Goal: Information Seeking & Learning: Learn about a topic

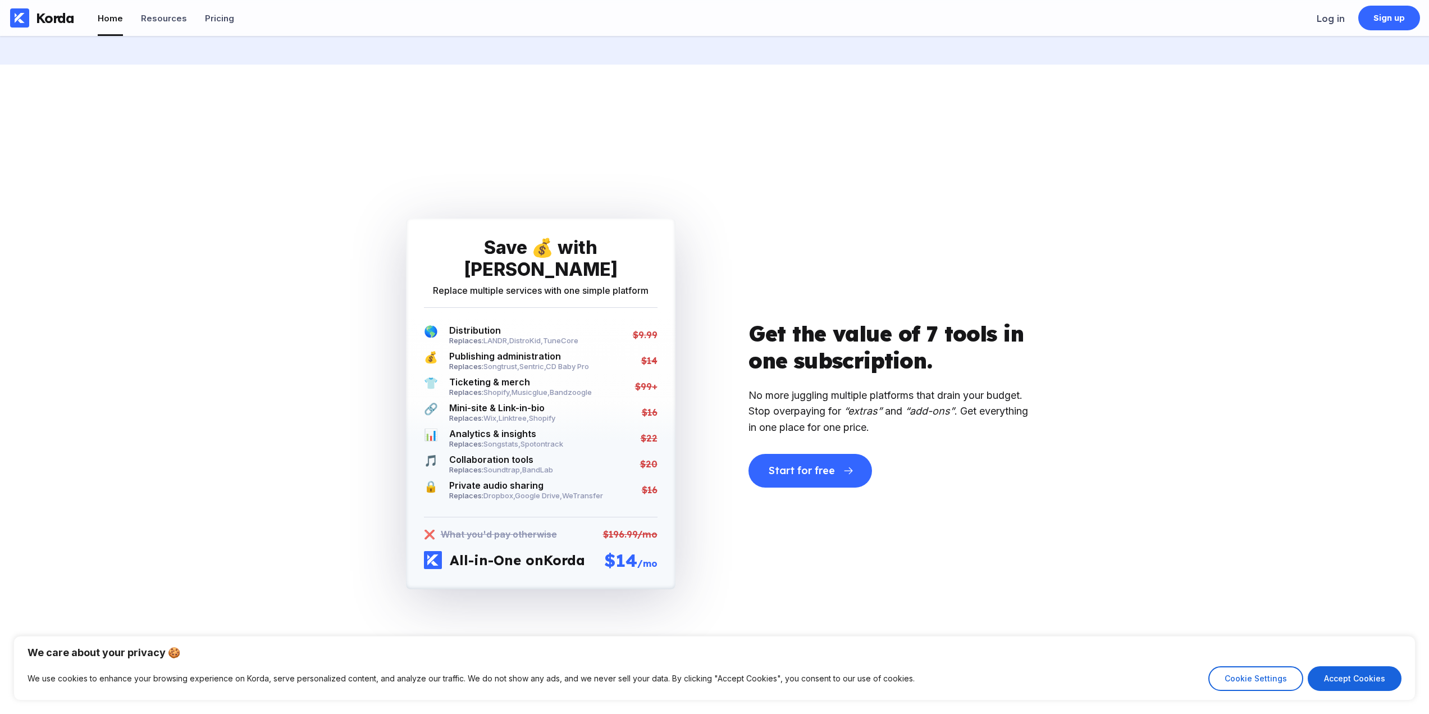
scroll to position [2808, 0]
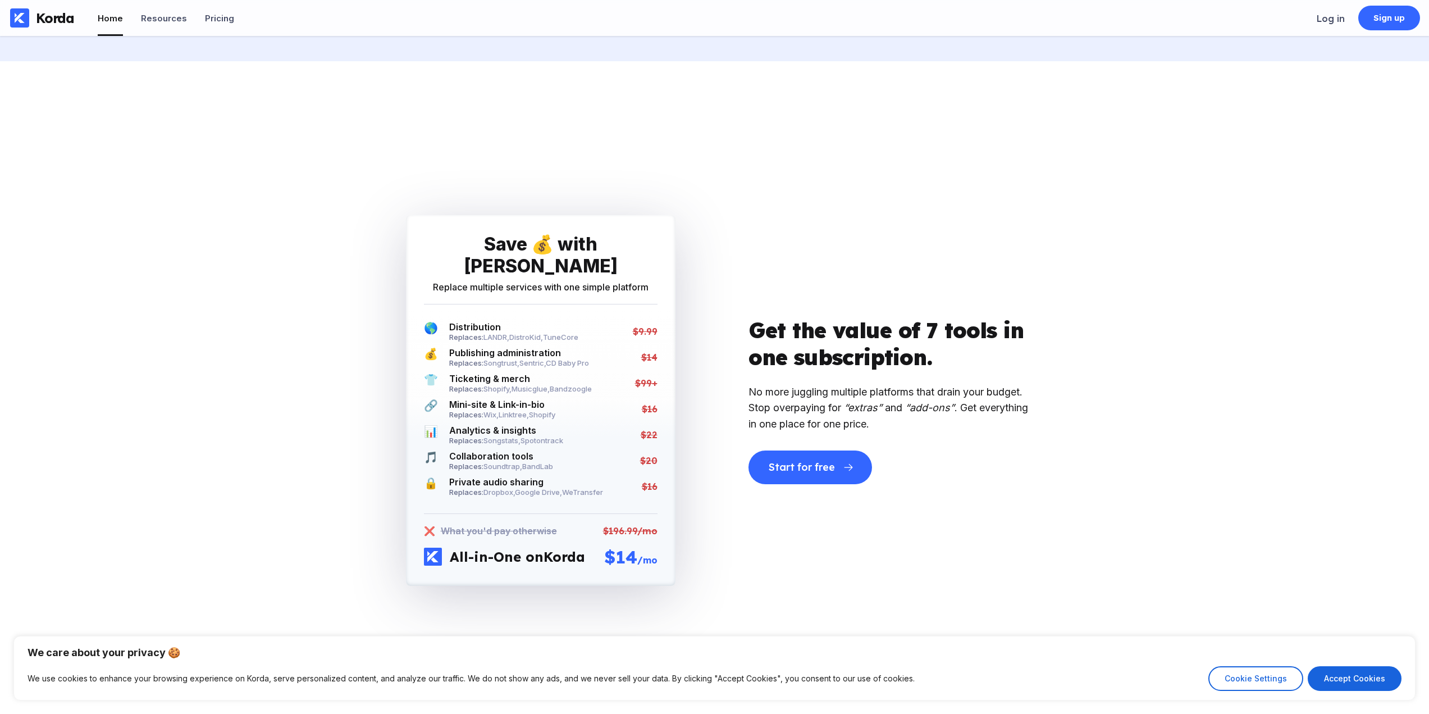
click at [993, 463] on div "Get the value of 7 tools in one subscription. No more juggling multiple platfor…" at bounding box center [889, 400] width 281 height 167
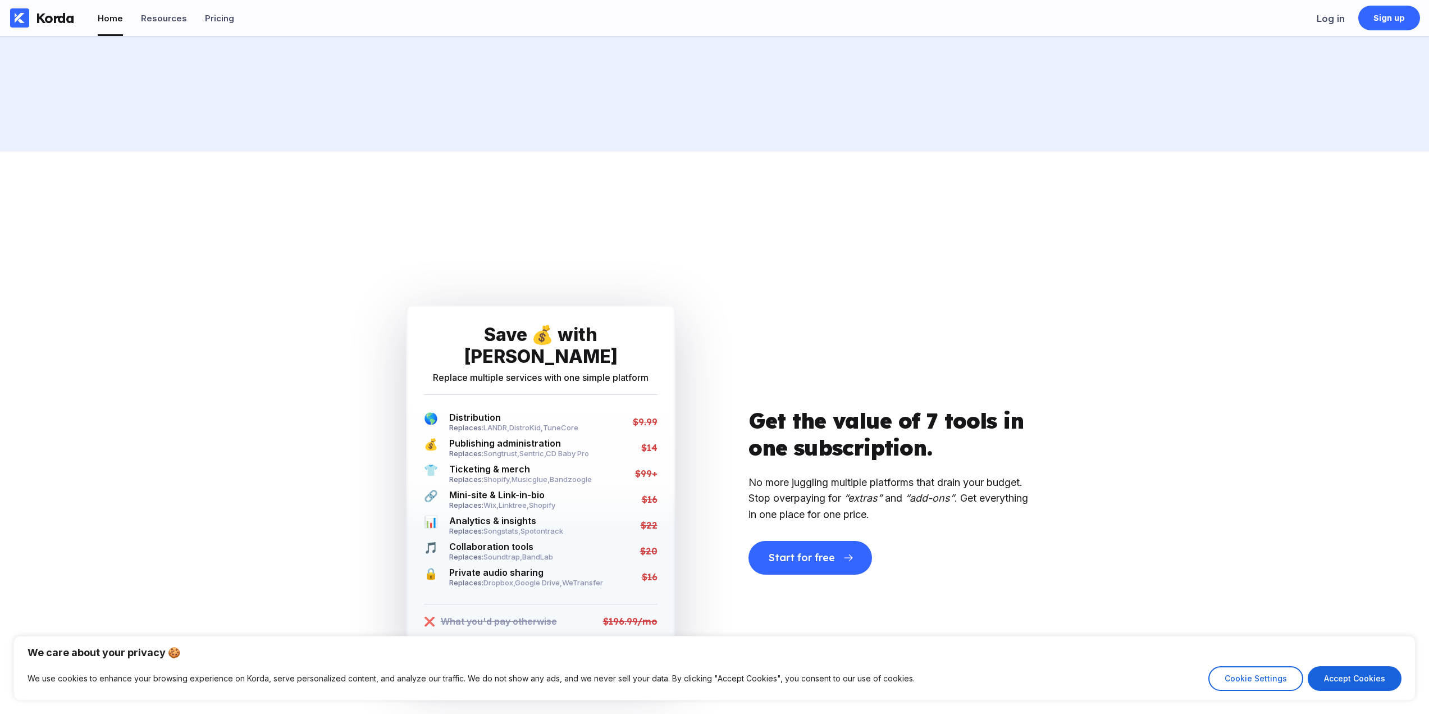
scroll to position [2886, 0]
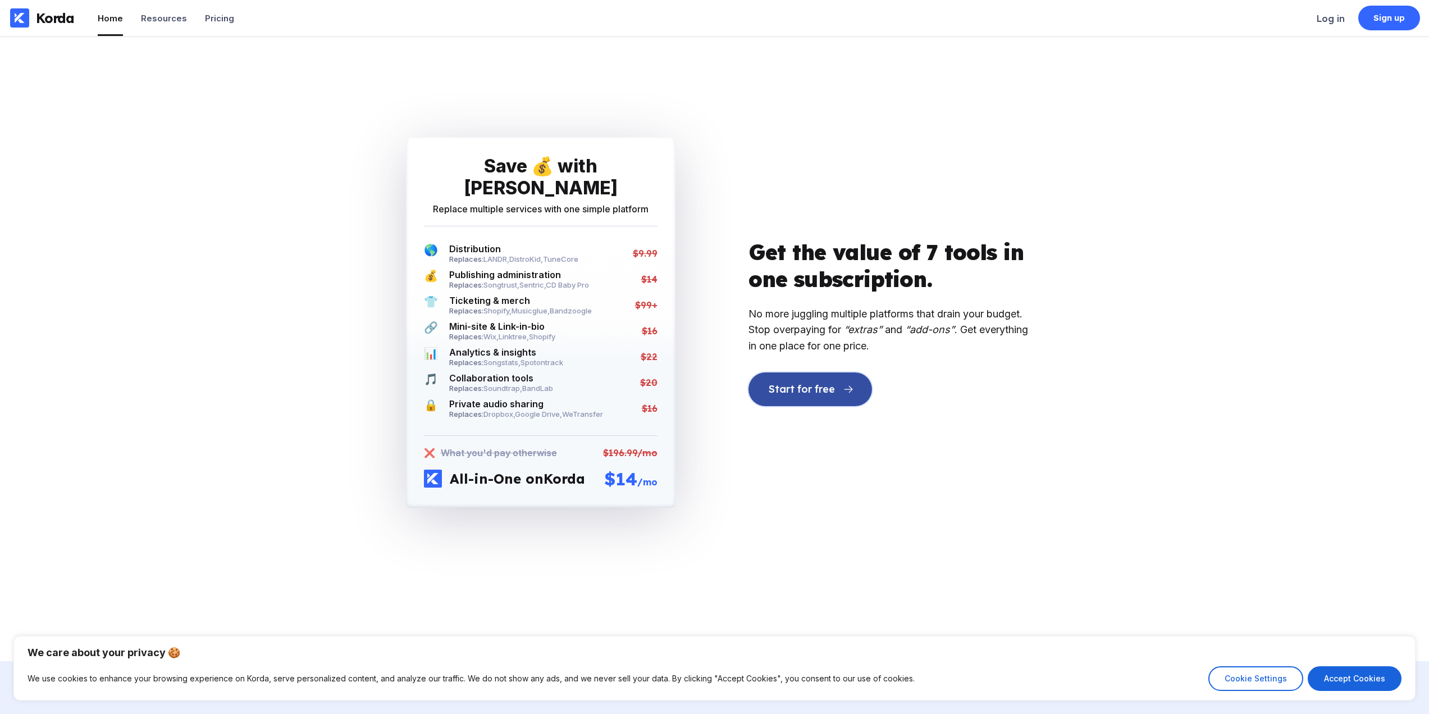
click at [825, 389] on div "Start for free" at bounding box center [802, 389] width 66 height 11
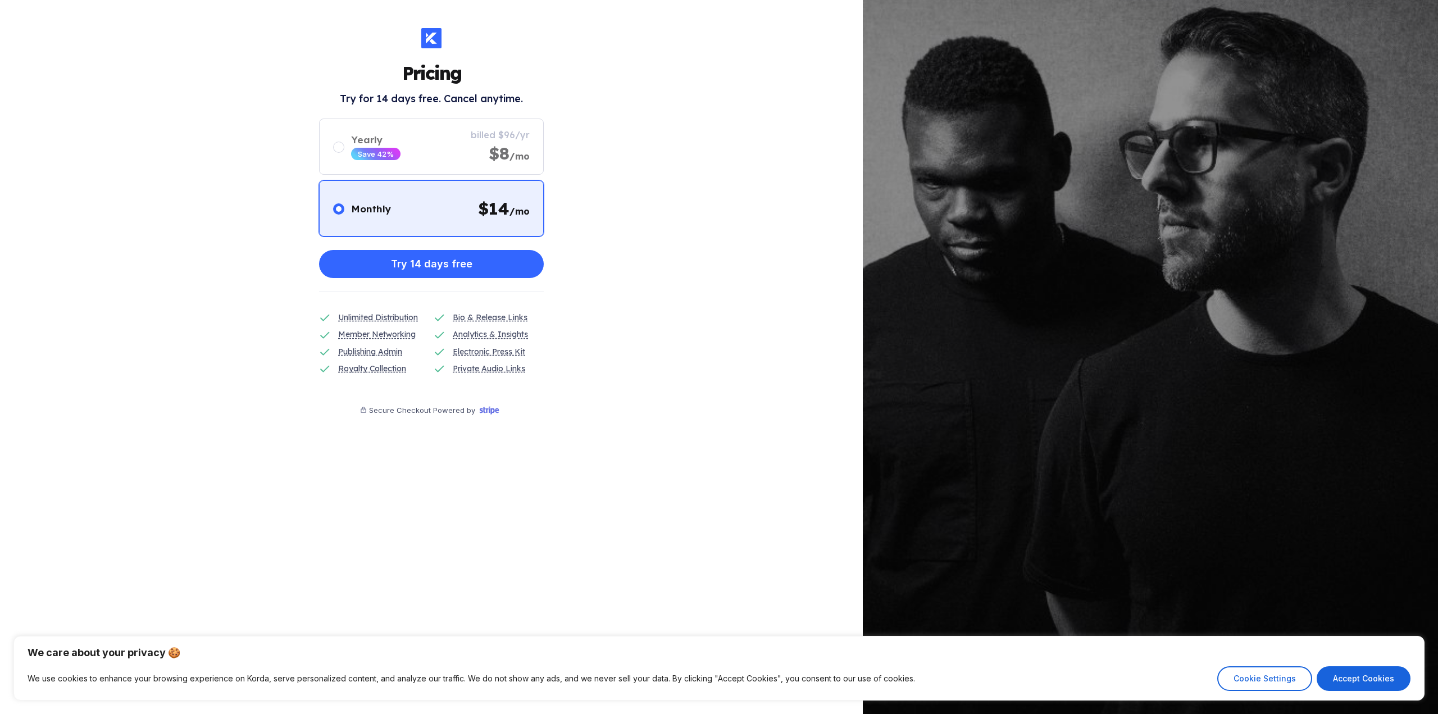
click at [658, 243] on div "Pricing Try for 14 days free. Cancel anytime. Monthly $ 14 /mo Yearly Save 42% …" at bounding box center [431, 357] width 863 height 714
click at [601, 350] on div "Pricing Try for 14 days free. Cancel anytime. Monthly $ 14 /mo Yearly Save 42% …" at bounding box center [431, 357] width 863 height 714
click at [594, 349] on div "Pricing Try for 14 days free. Cancel anytime. Monthly $ 14 /mo Yearly Save 42% …" at bounding box center [431, 357] width 863 height 714
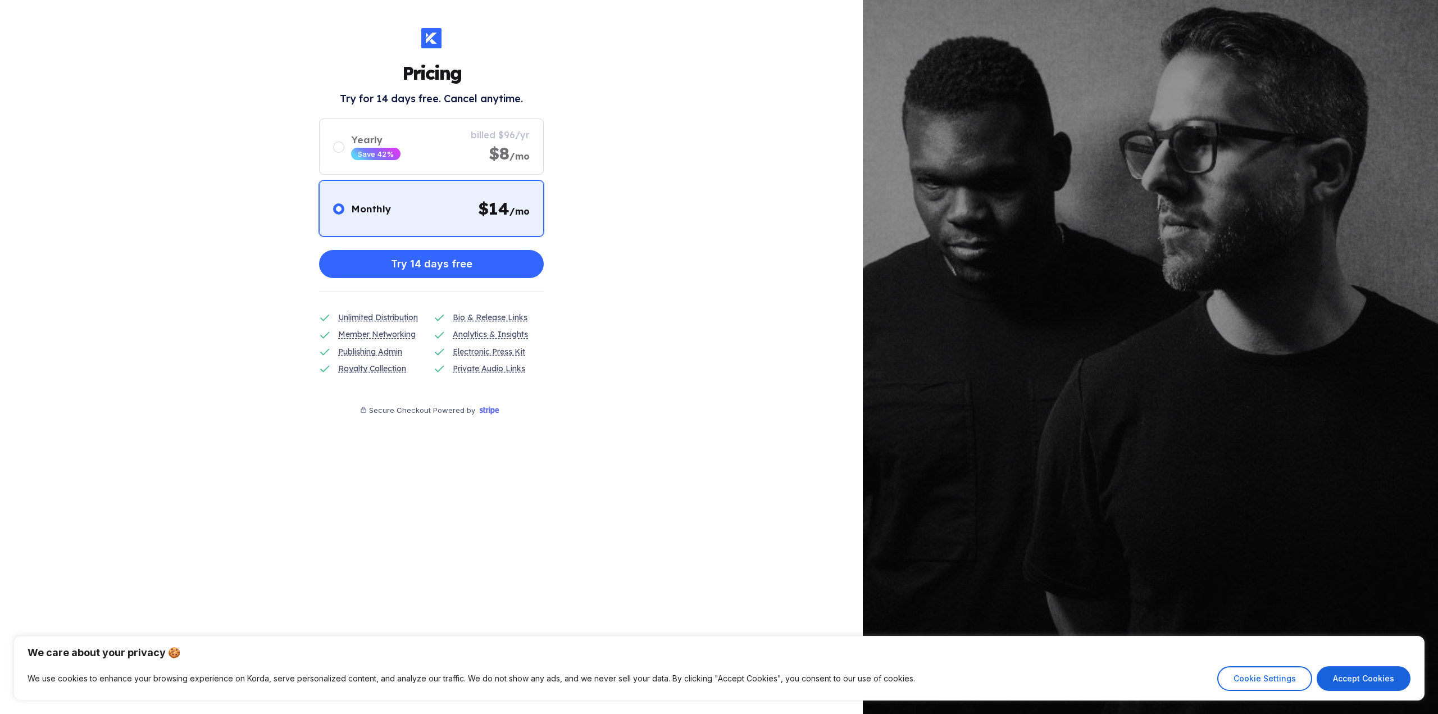
click at [594, 349] on div "Pricing Try for 14 days free. Cancel anytime. Monthly $ 14 /mo Yearly Save 42% …" at bounding box center [431, 357] width 863 height 714
click at [1383, 681] on button "Accept Cookies" at bounding box center [1363, 678] width 94 height 25
checkbox input "true"
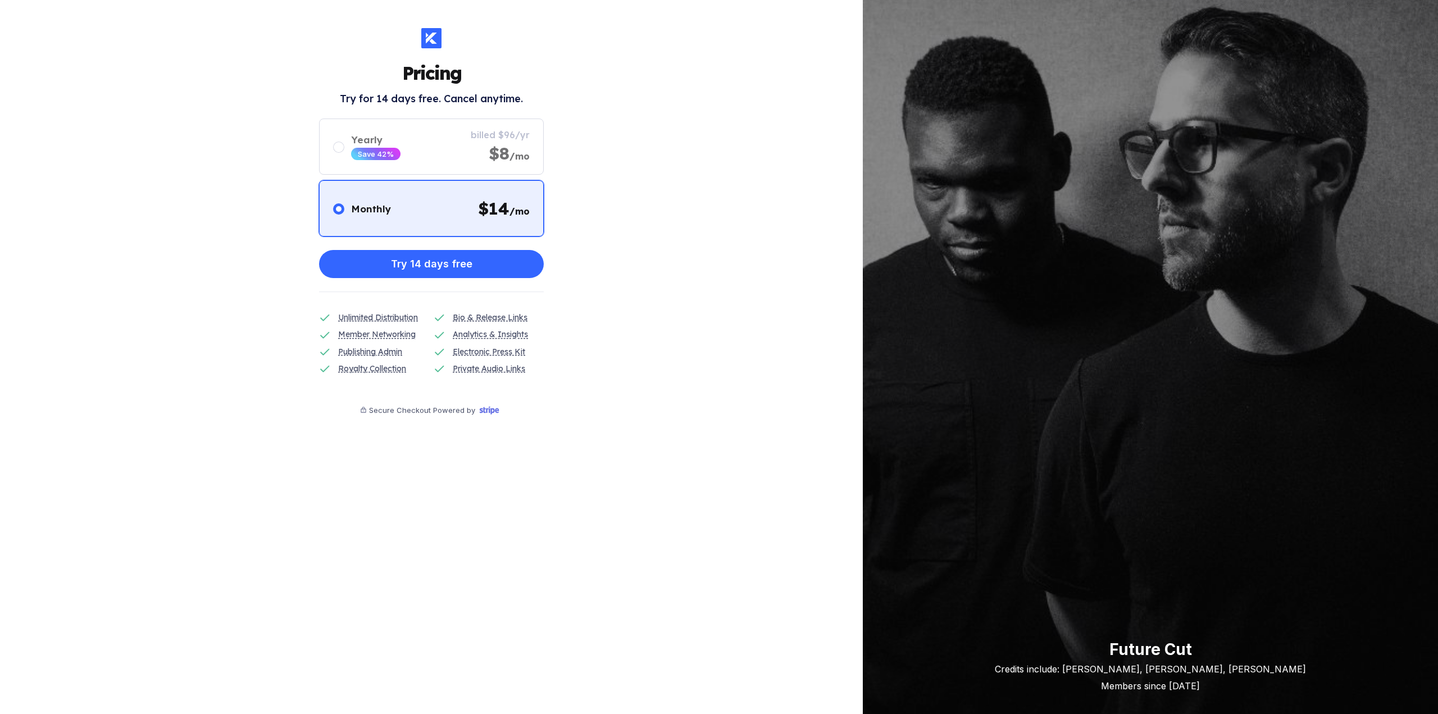
click at [627, 329] on div "Pricing Try for 14 days free. Cancel anytime. Monthly $ 14 /mo Yearly Save 42% …" at bounding box center [431, 357] width 863 height 714
click at [396, 353] on div "Publishing Admin" at bounding box center [370, 351] width 64 height 12
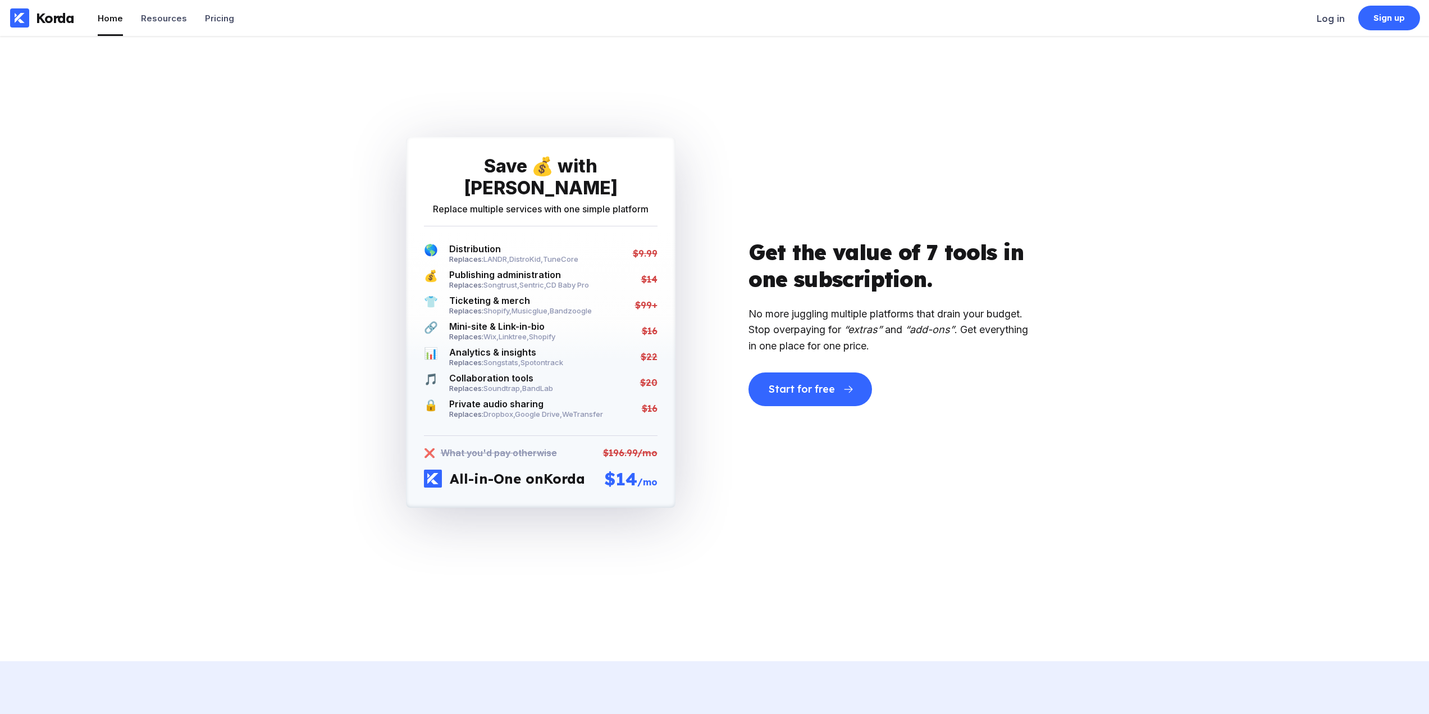
scroll to position [2892, 0]
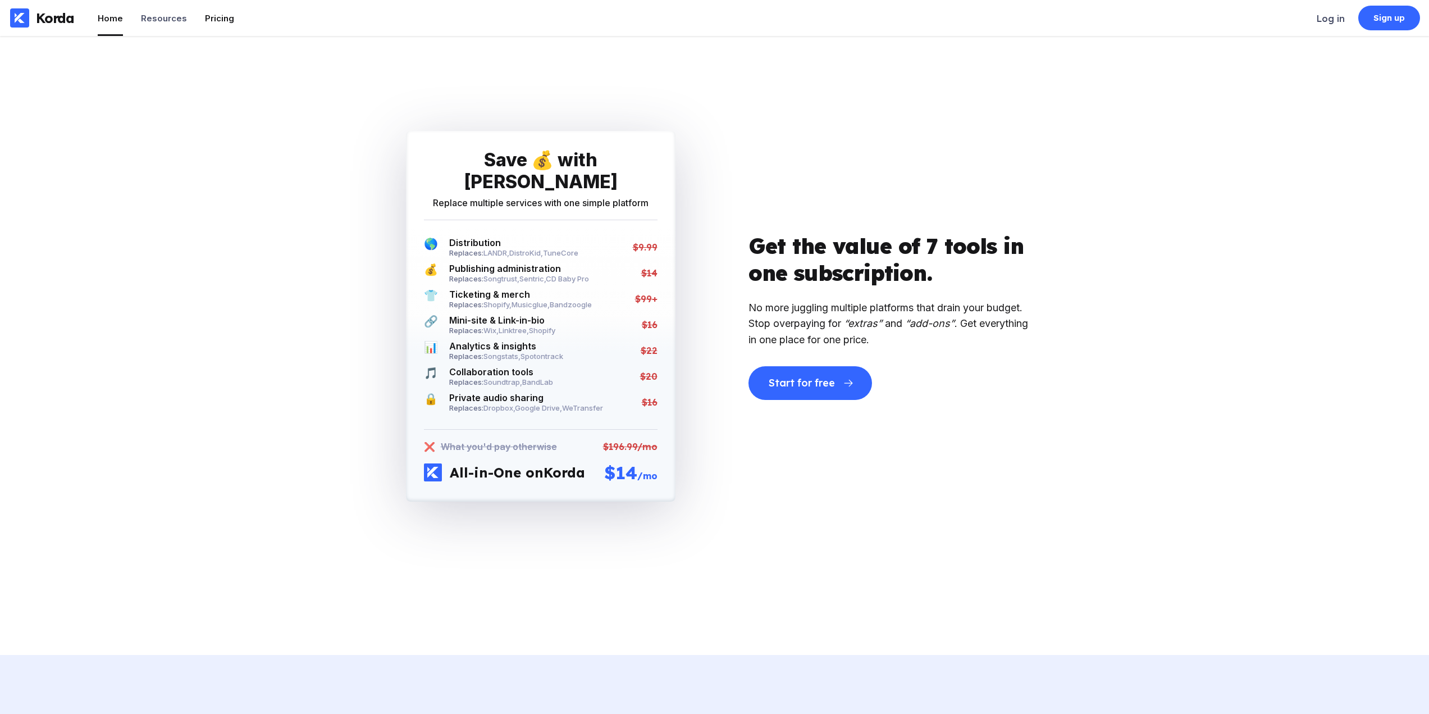
click at [207, 22] on div "Pricing" at bounding box center [219, 18] width 29 height 11
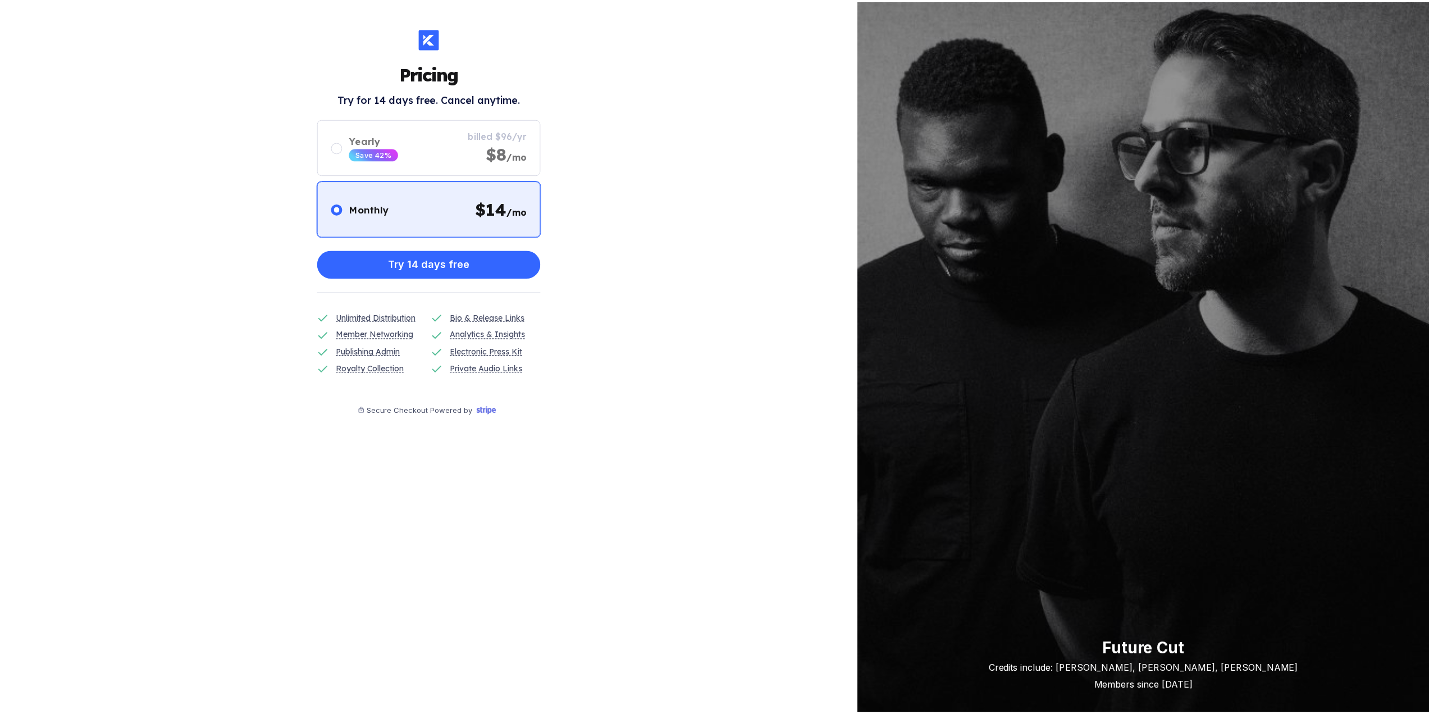
scroll to position [2892, 0]
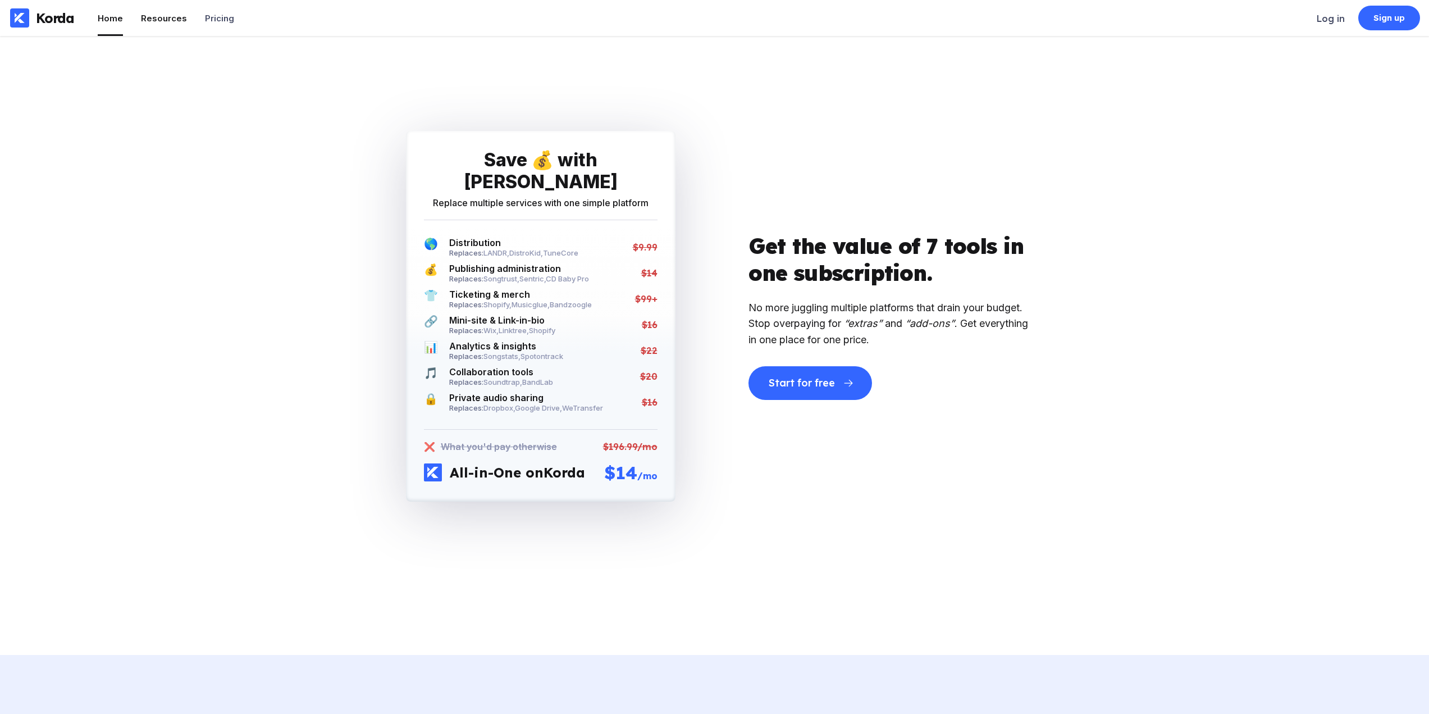
click at [158, 19] on div "Resources" at bounding box center [164, 18] width 46 height 11
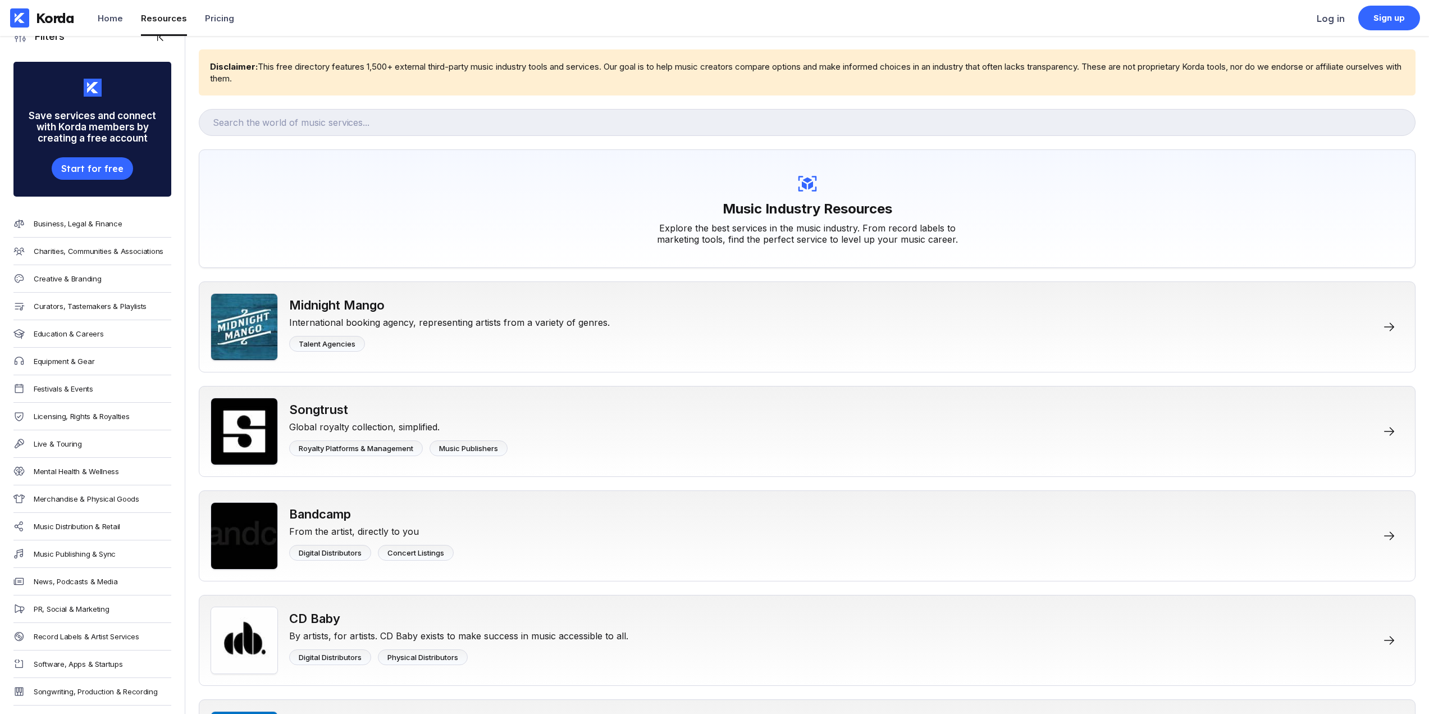
scroll to position [37, 0]
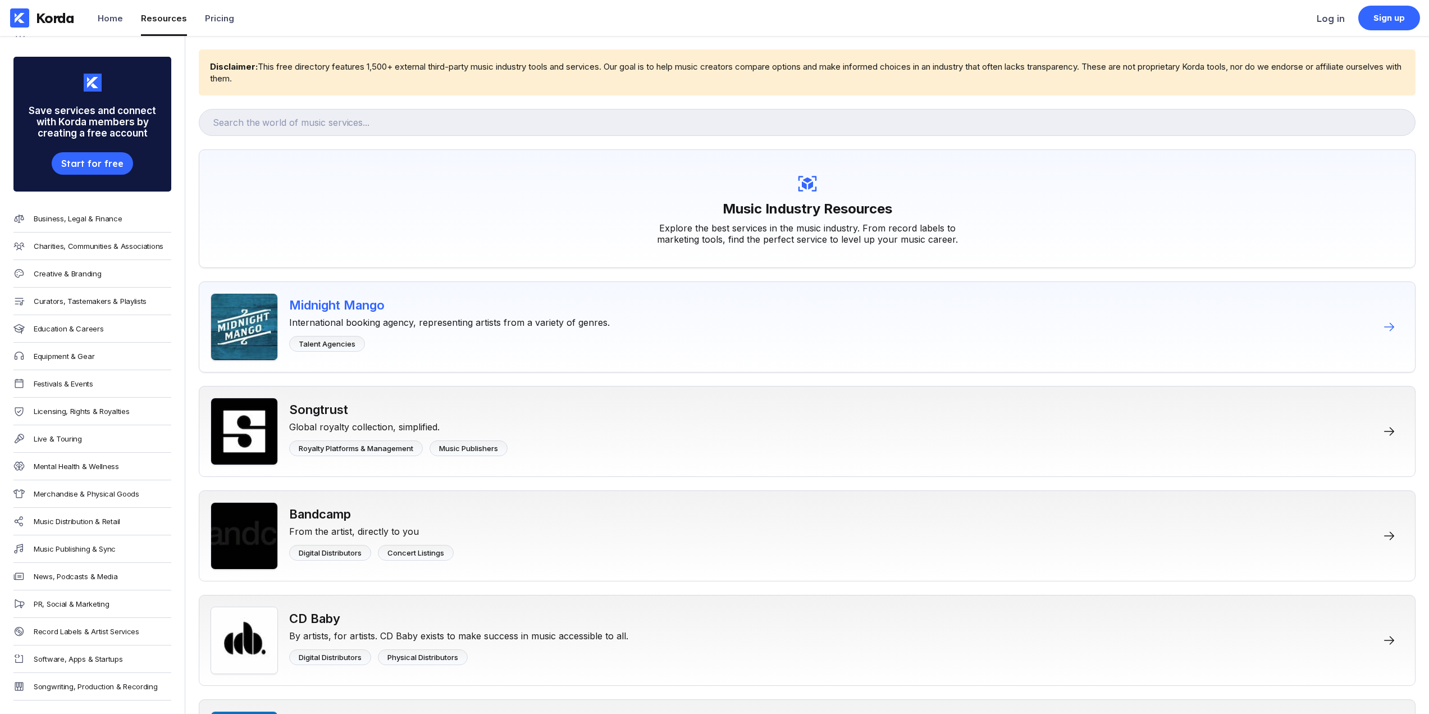
click at [484, 324] on div "International booking agency, representing artists from a variety of genres." at bounding box center [449, 320] width 321 height 16
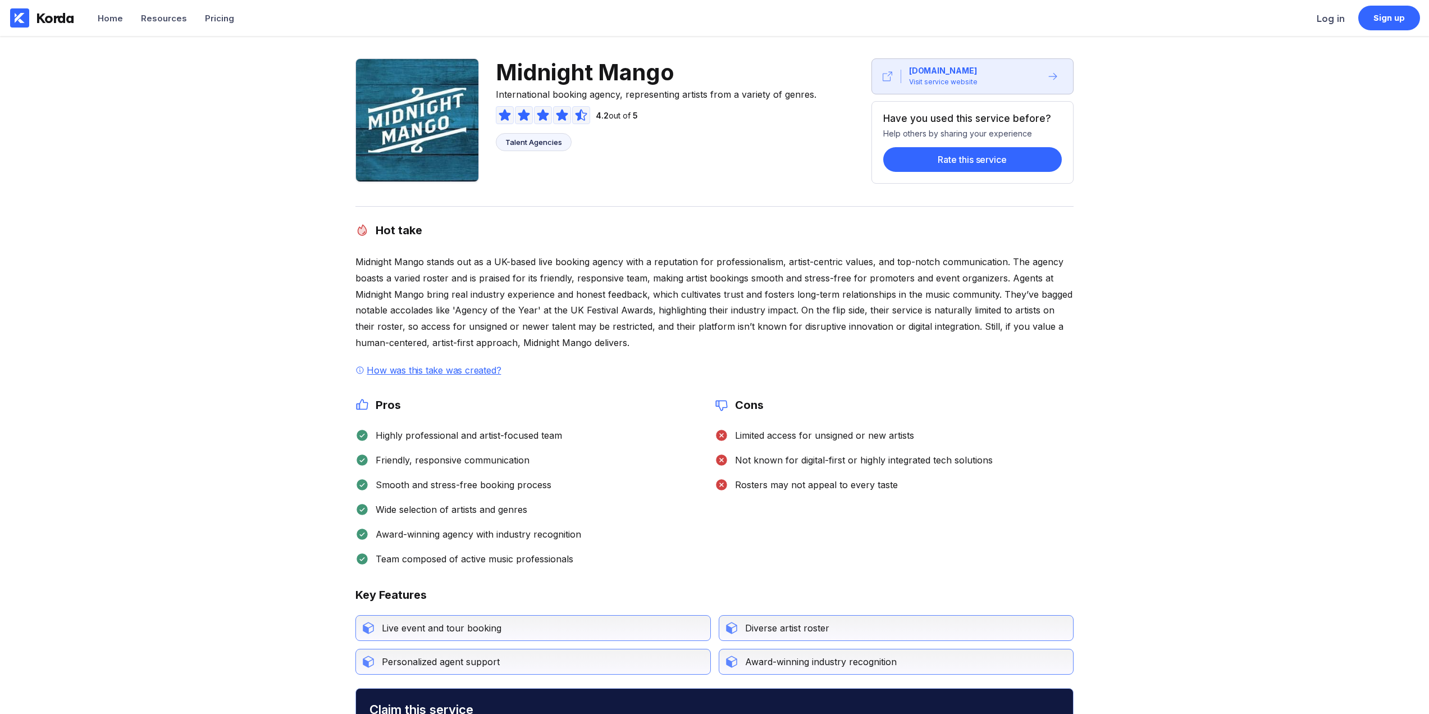
click at [359, 370] on icon at bounding box center [359, 370] width 9 height 9
click at [400, 371] on div "How was this take was created?" at bounding box center [433, 369] width 139 height 11
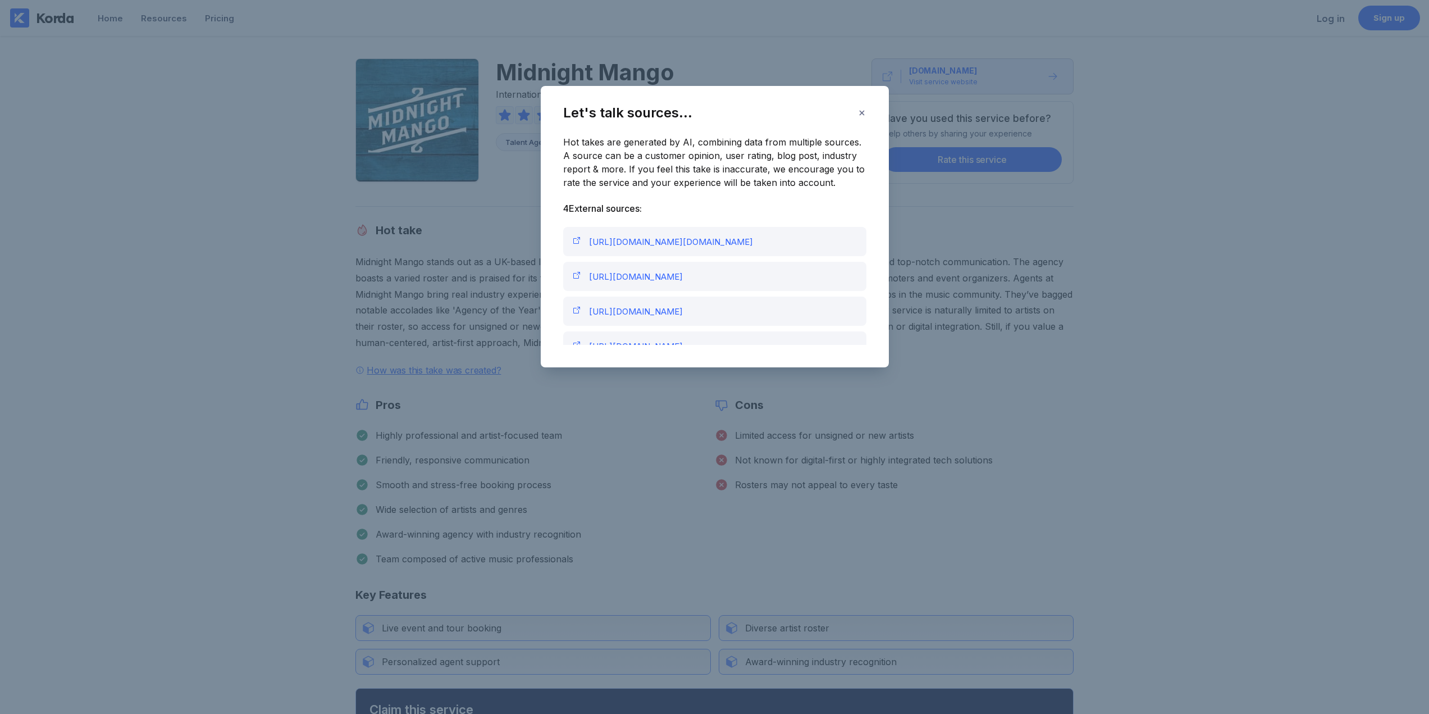
click at [657, 432] on div "Let's talk sources... Hot takes are generated by AI, combining data from multip…" at bounding box center [714, 357] width 1429 height 714
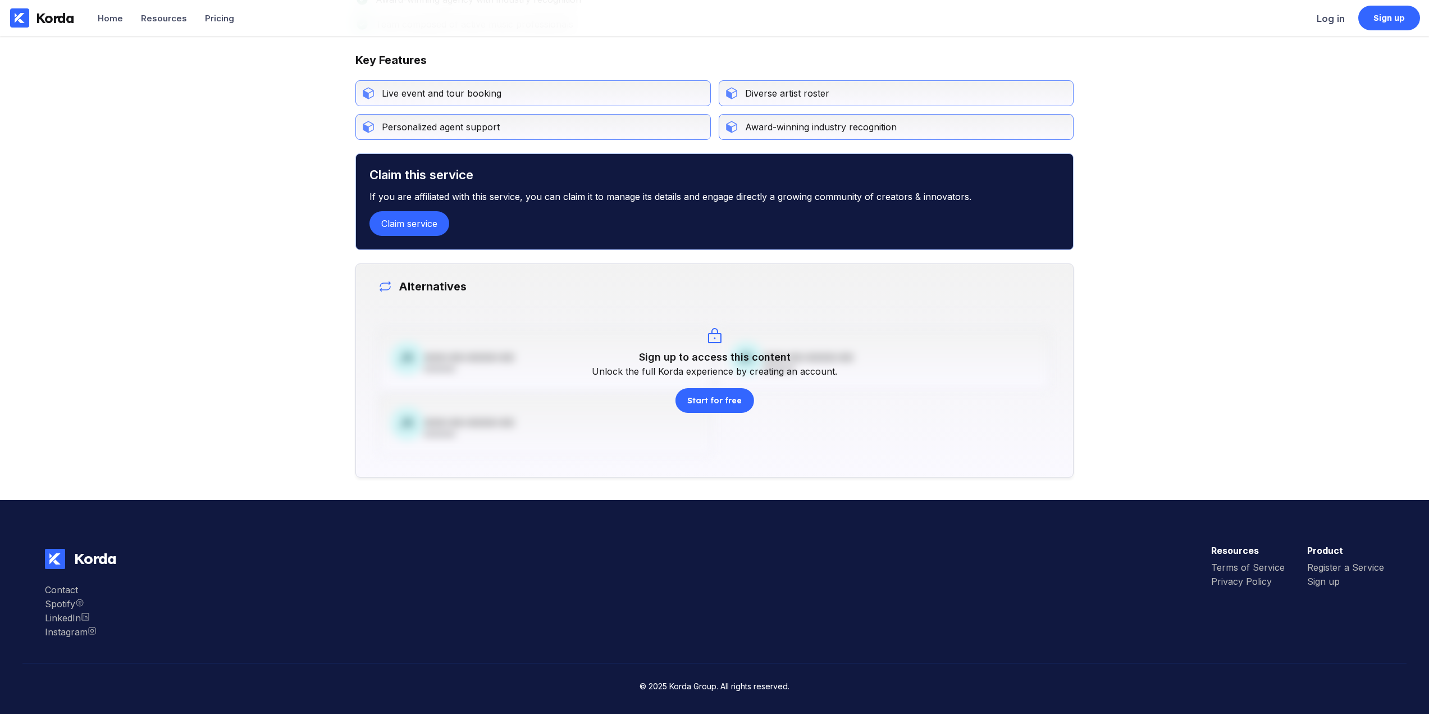
scroll to position [198, 0]
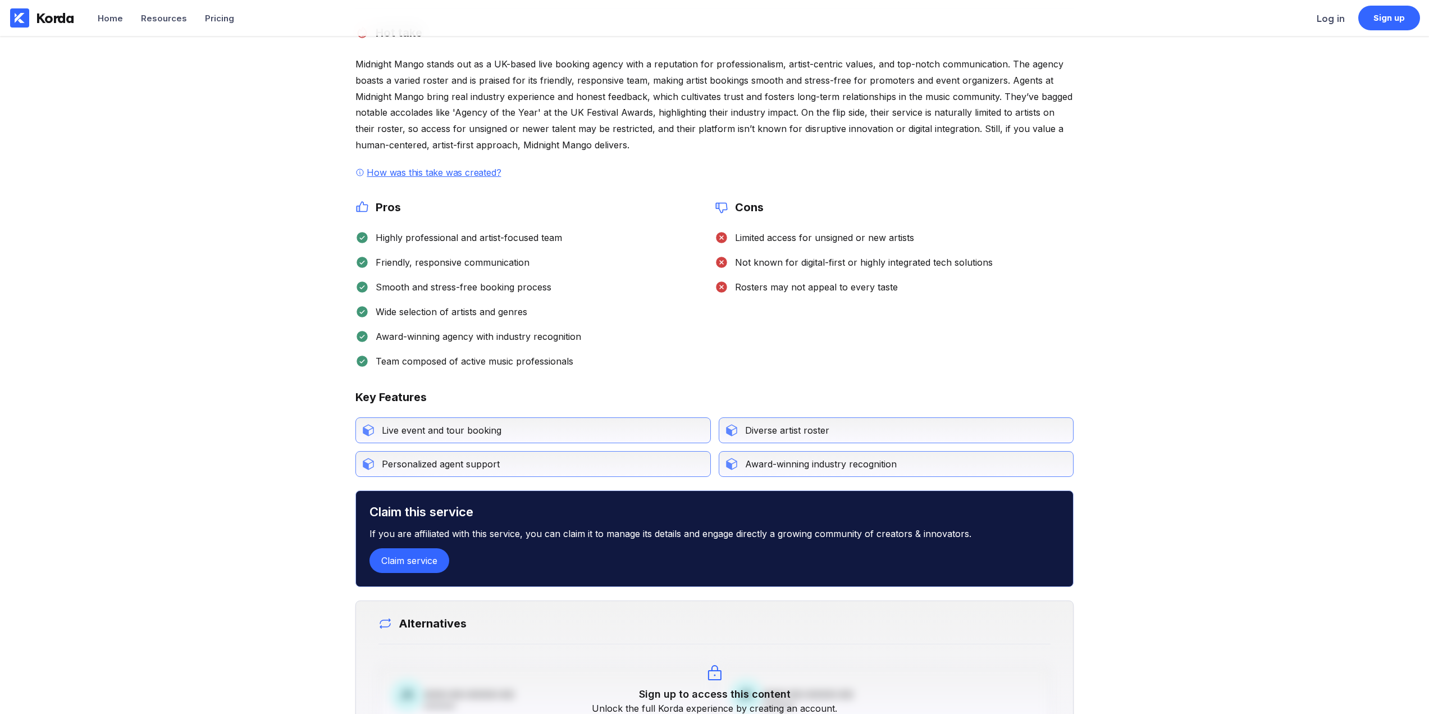
click at [614, 386] on div "Hot take Midnight Mango stands out as a UK-based live booking agency with a rep…" at bounding box center [714, 242] width 718 height 468
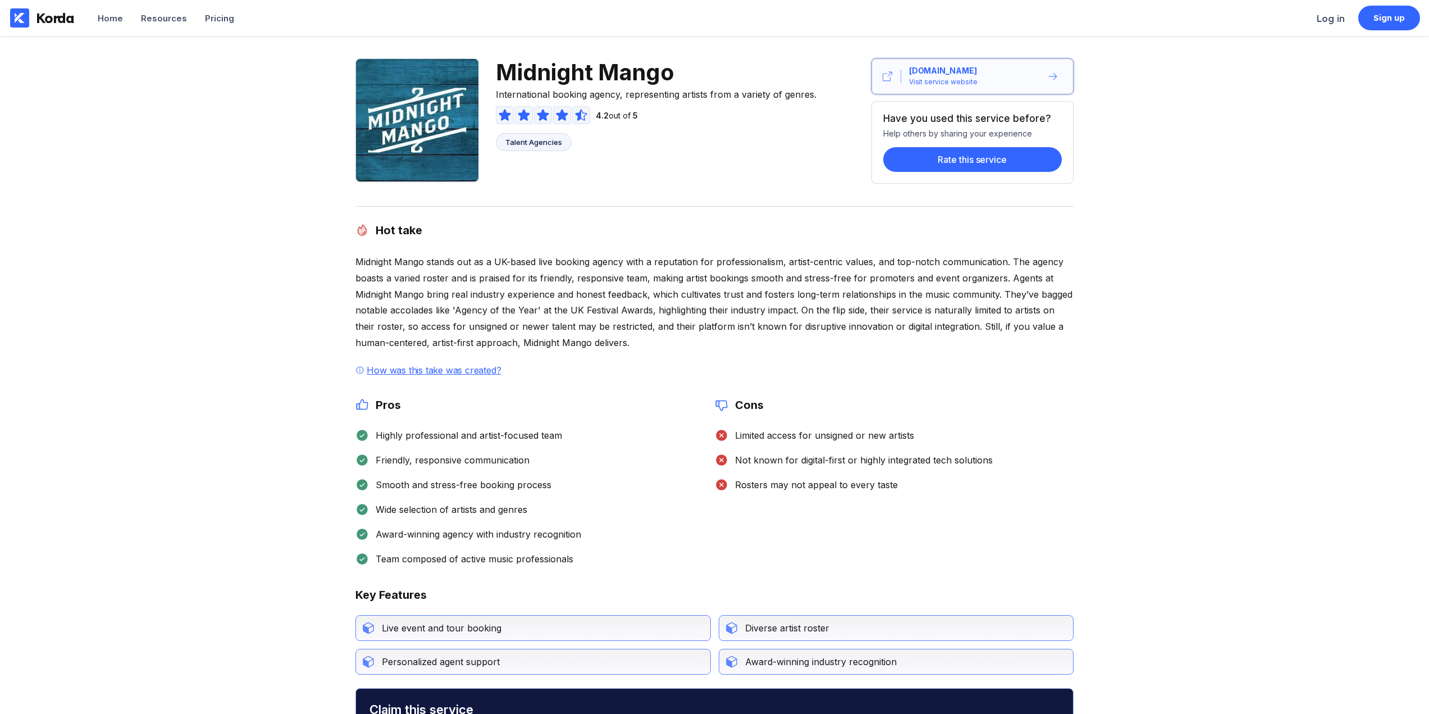
click at [1055, 79] on icon at bounding box center [1052, 76] width 8 height 7
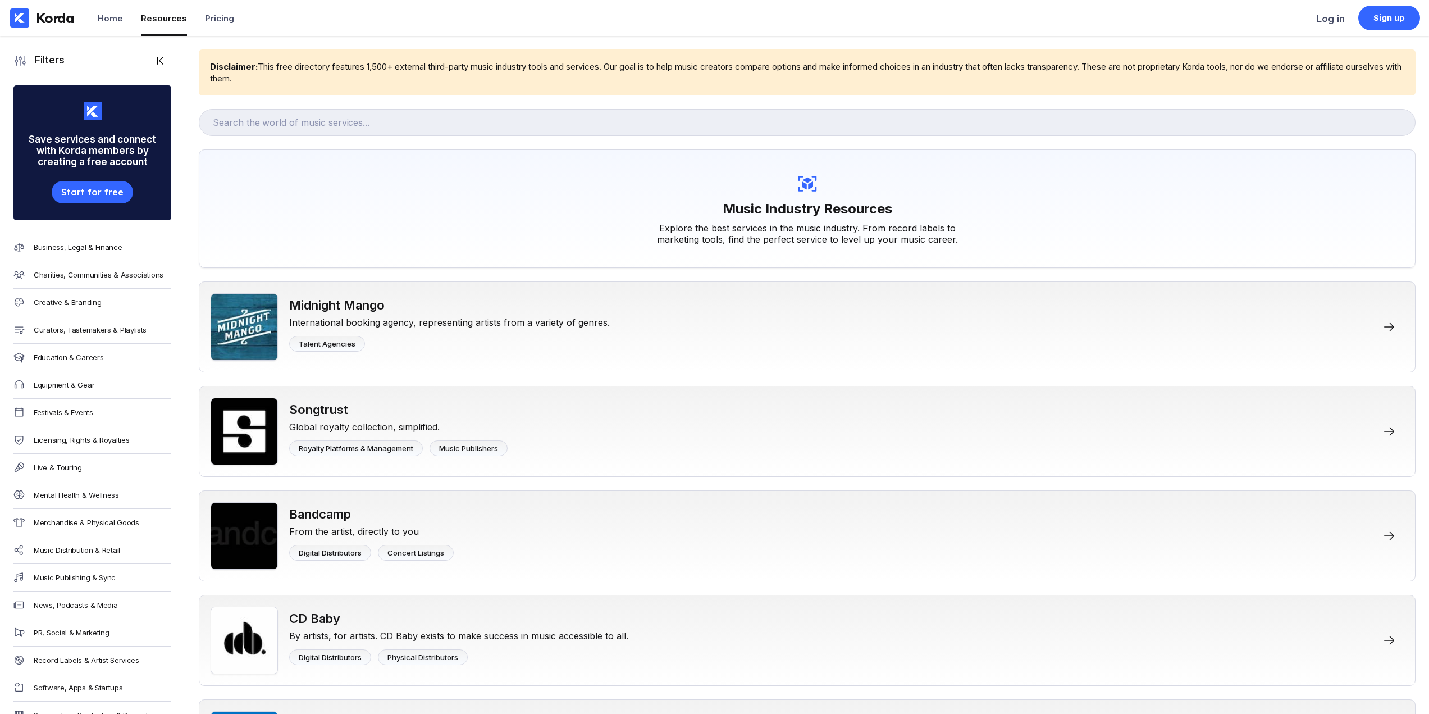
click at [93, 407] on div "Festivals & Events" at bounding box center [92, 413] width 158 height 28
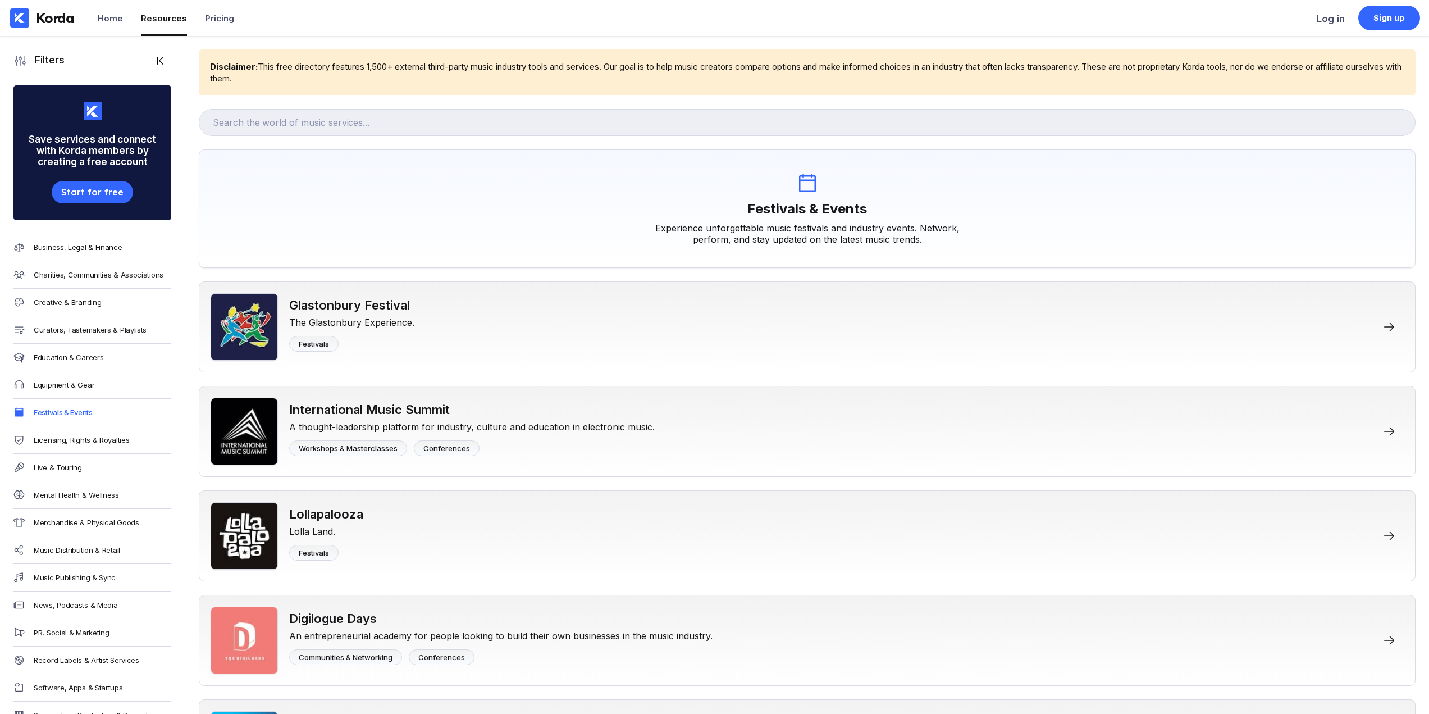
click at [83, 464] on div "Live & Touring" at bounding box center [92, 468] width 158 height 28
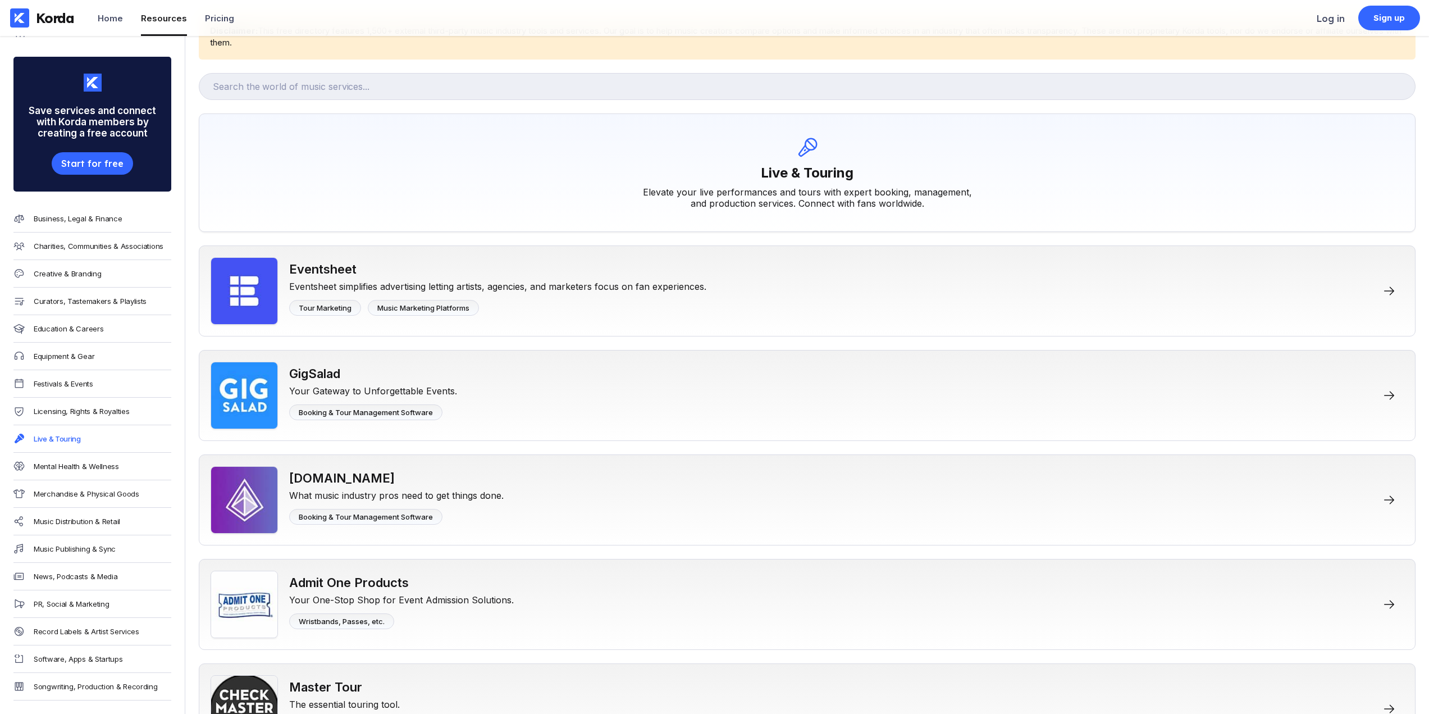
scroll to position [56, 0]
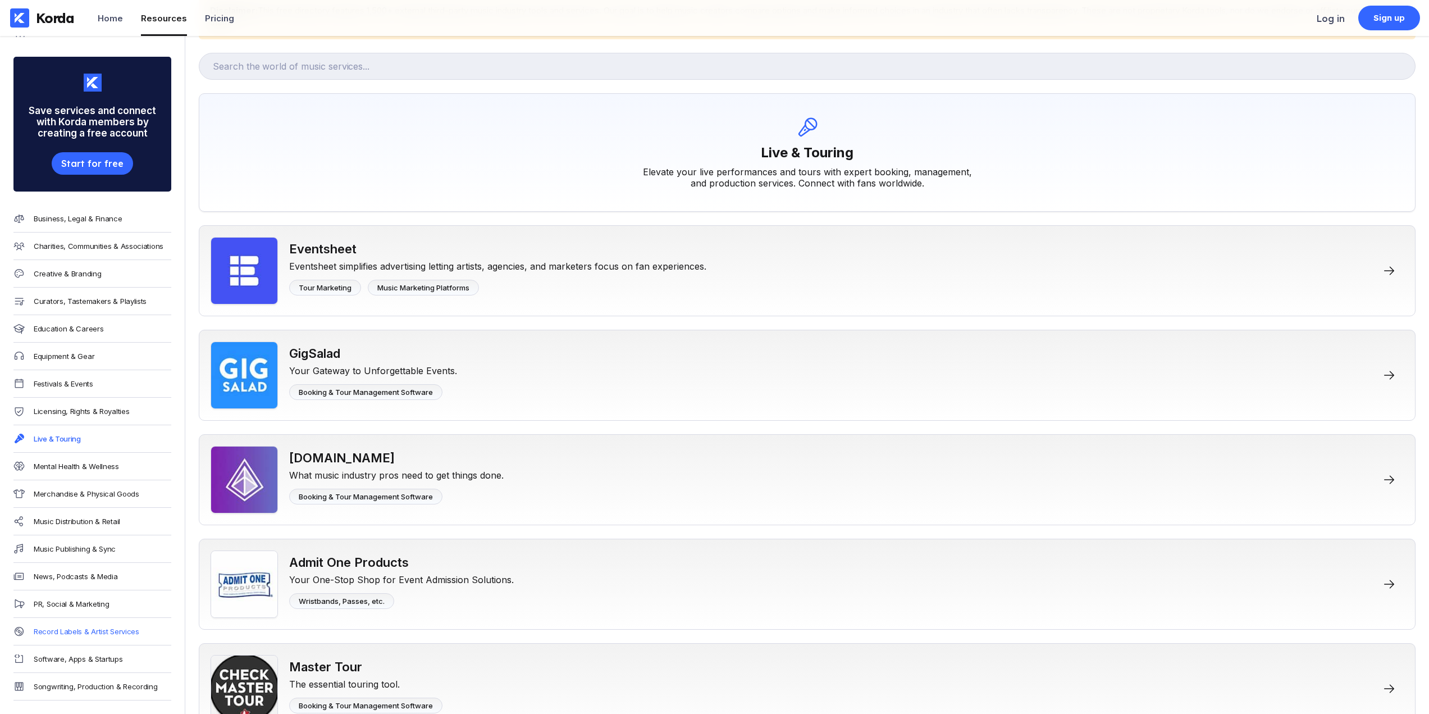
click at [107, 627] on div "Record Labels & Artist Services" at bounding box center [87, 631] width 106 height 9
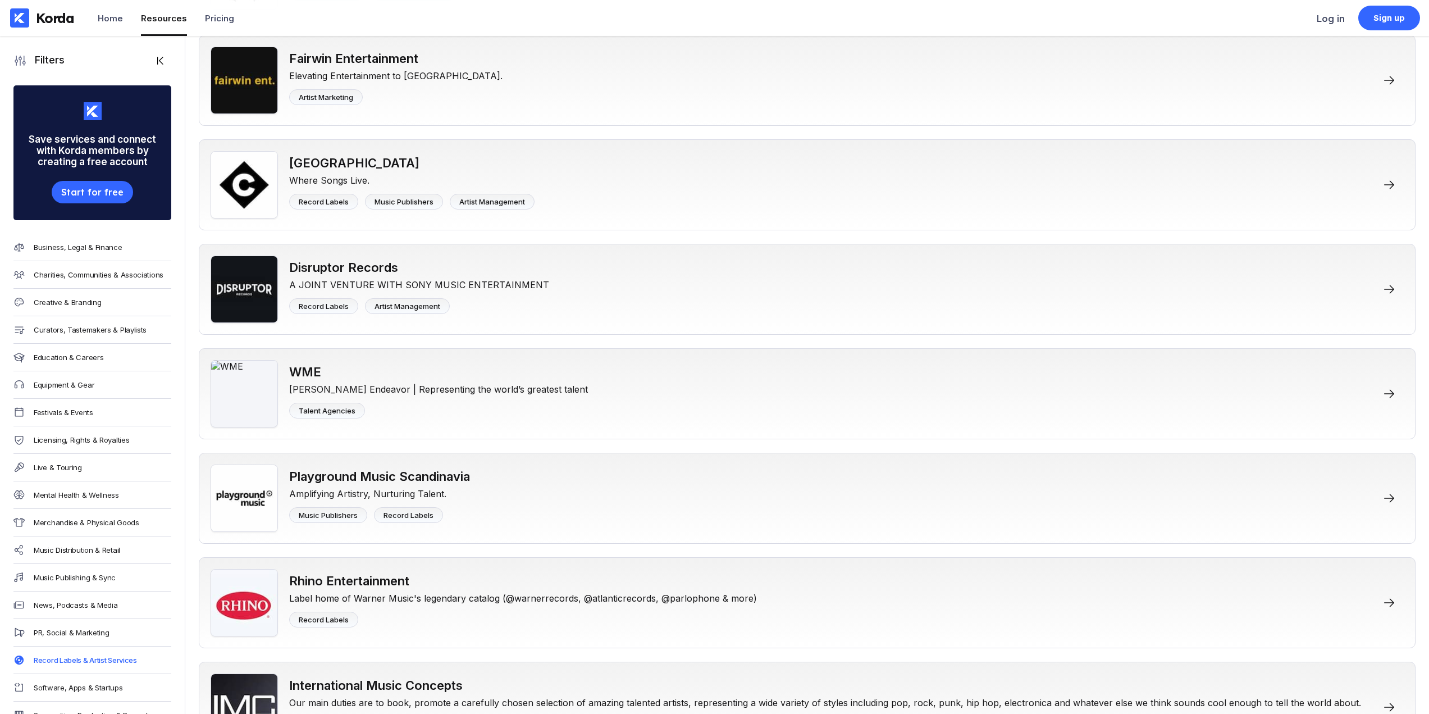
scroll to position [3762, 0]
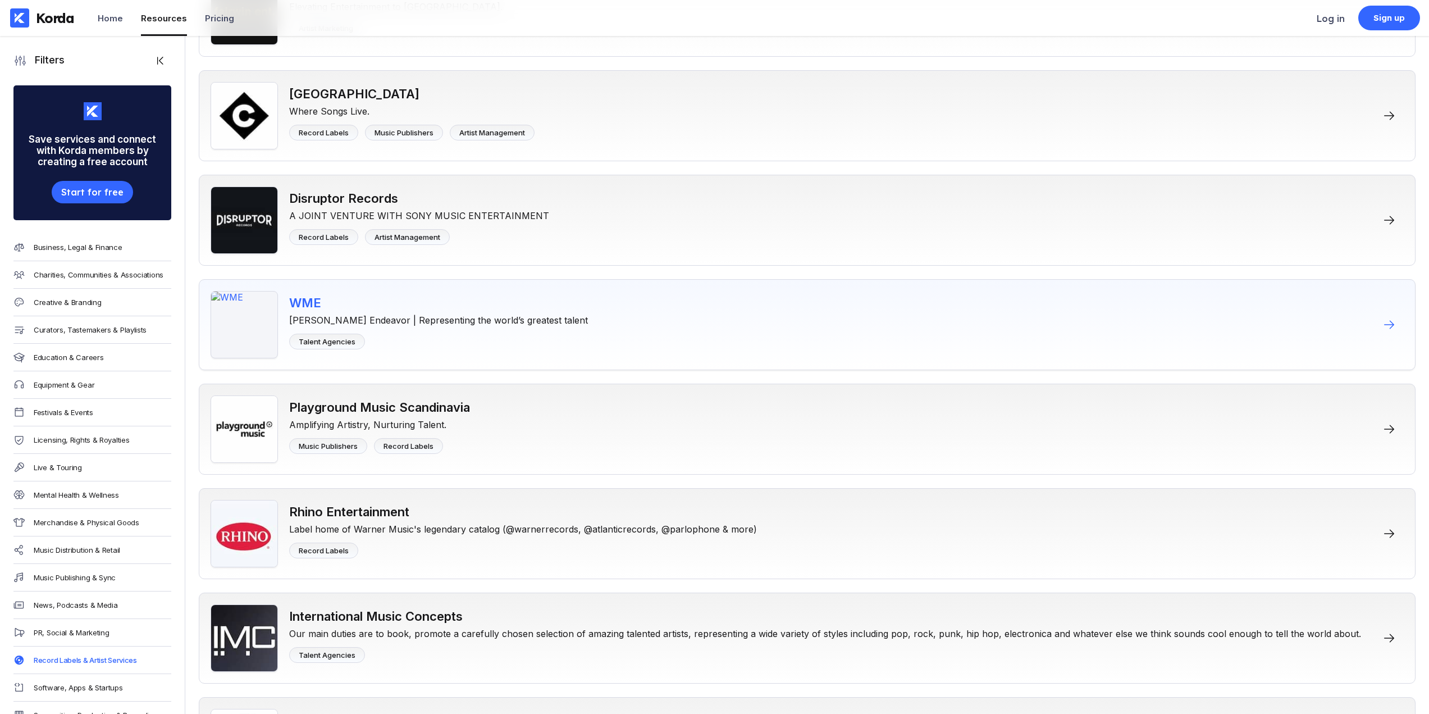
click at [545, 317] on div "[PERSON_NAME] Endeavor | Representing the world’s greatest talent" at bounding box center [438, 318] width 299 height 16
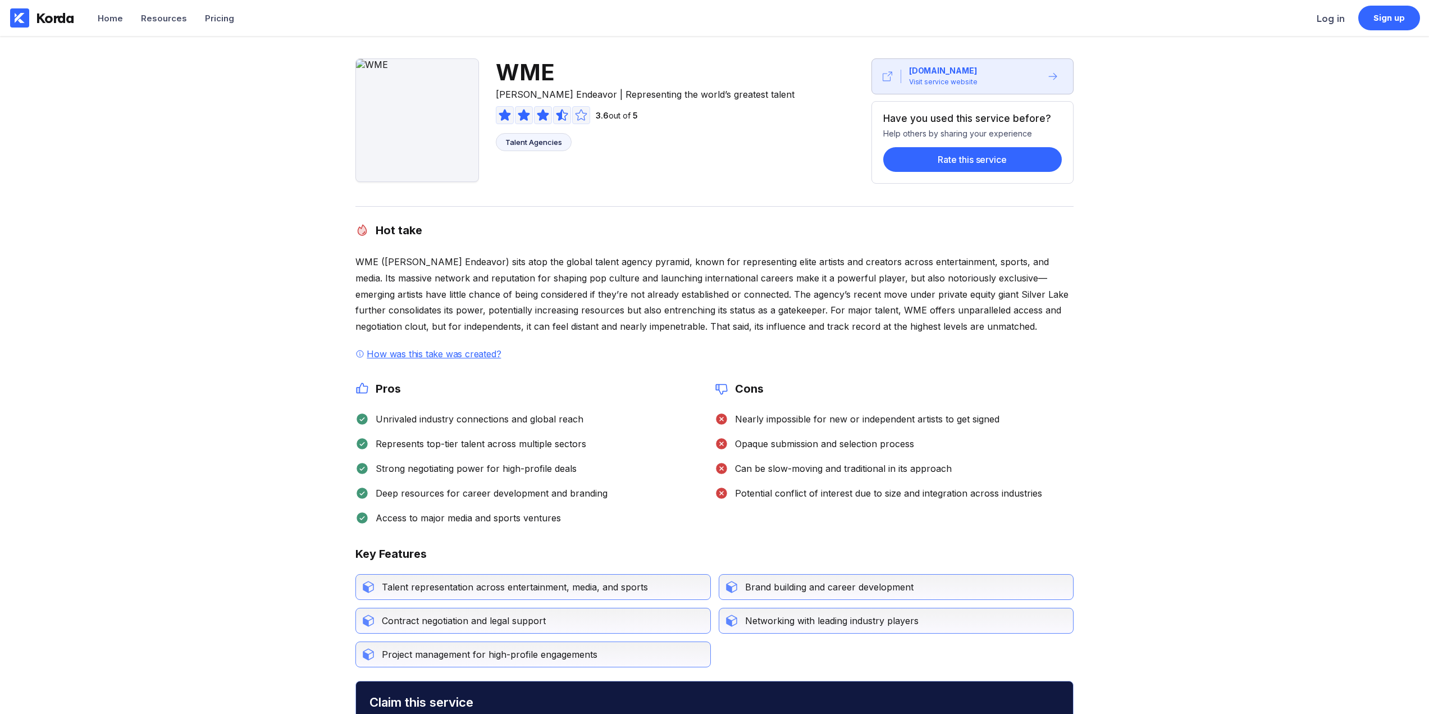
click at [324, 397] on div "WME [PERSON_NAME] Endeavor | Representing the world’s greatest talent 3.6 out o…" at bounding box center [714, 531] width 1429 height 991
click at [323, 397] on div "WME [PERSON_NAME] Endeavor | Representing the world’s greatest talent 3.6 out o…" at bounding box center [714, 531] width 1429 height 991
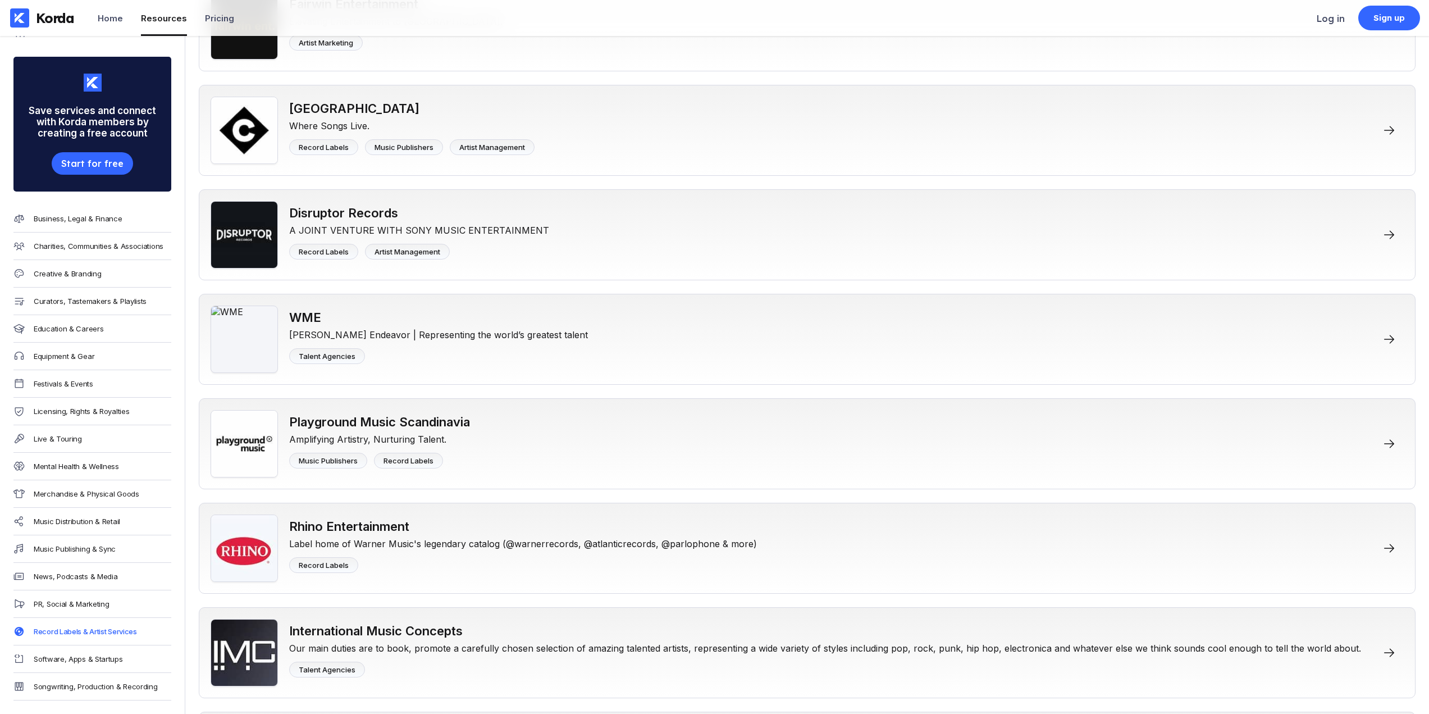
scroll to position [3931, 0]
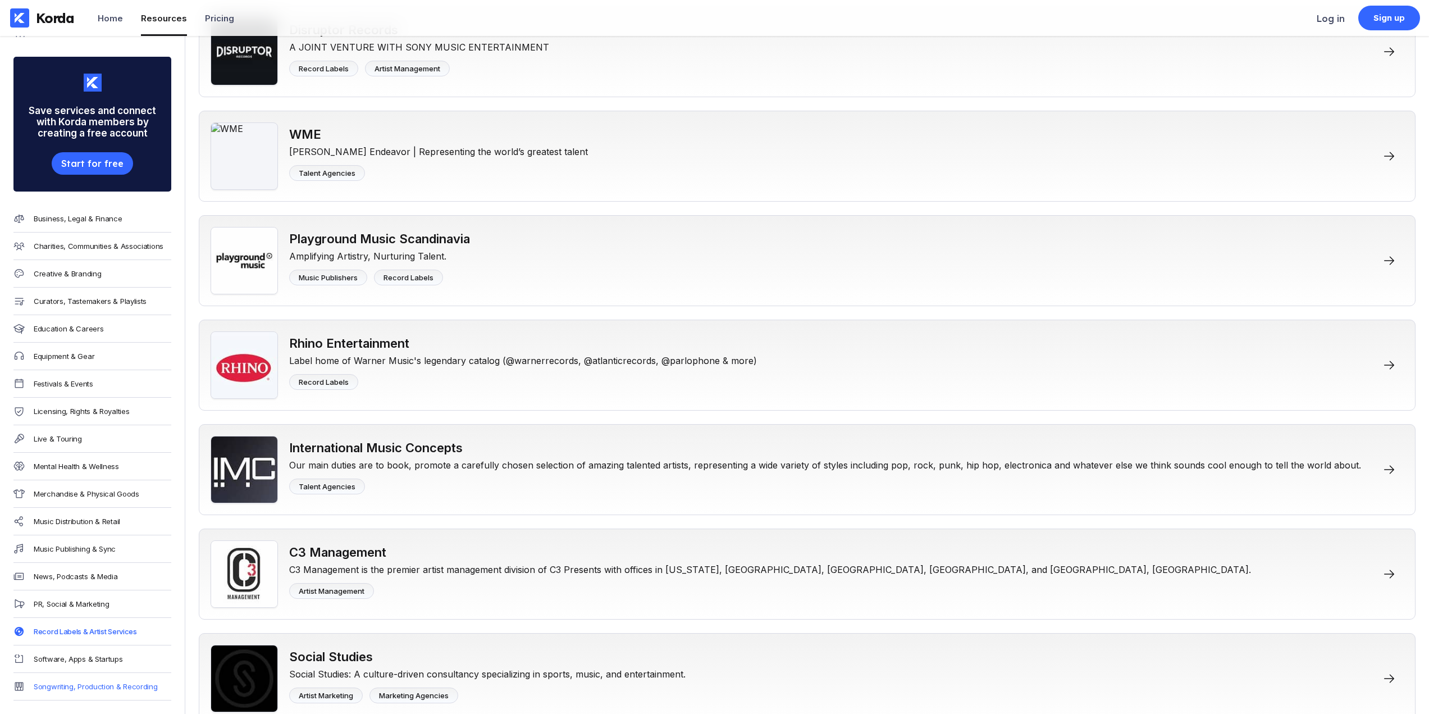
click at [88, 682] on div "Songwriting, Production & Recording" at bounding box center [96, 686] width 124 height 9
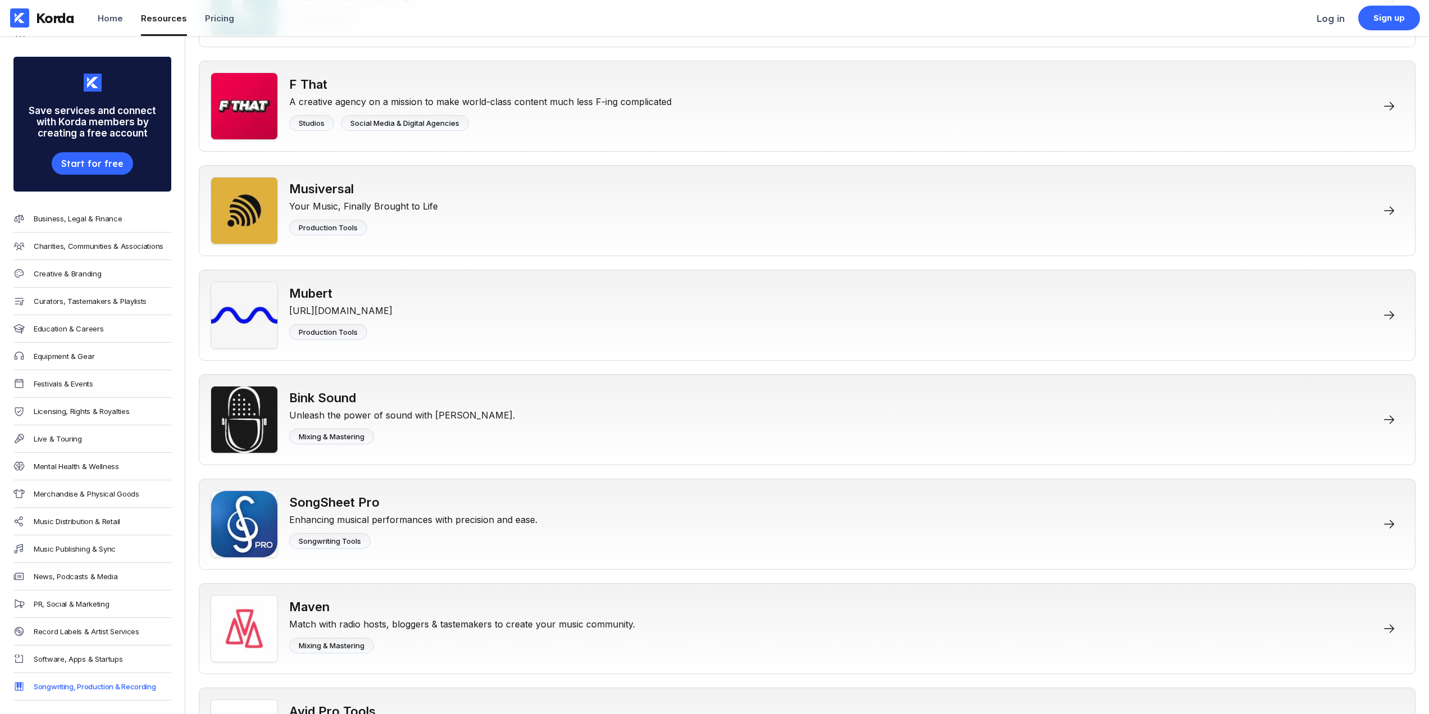
scroll to position [1572, 0]
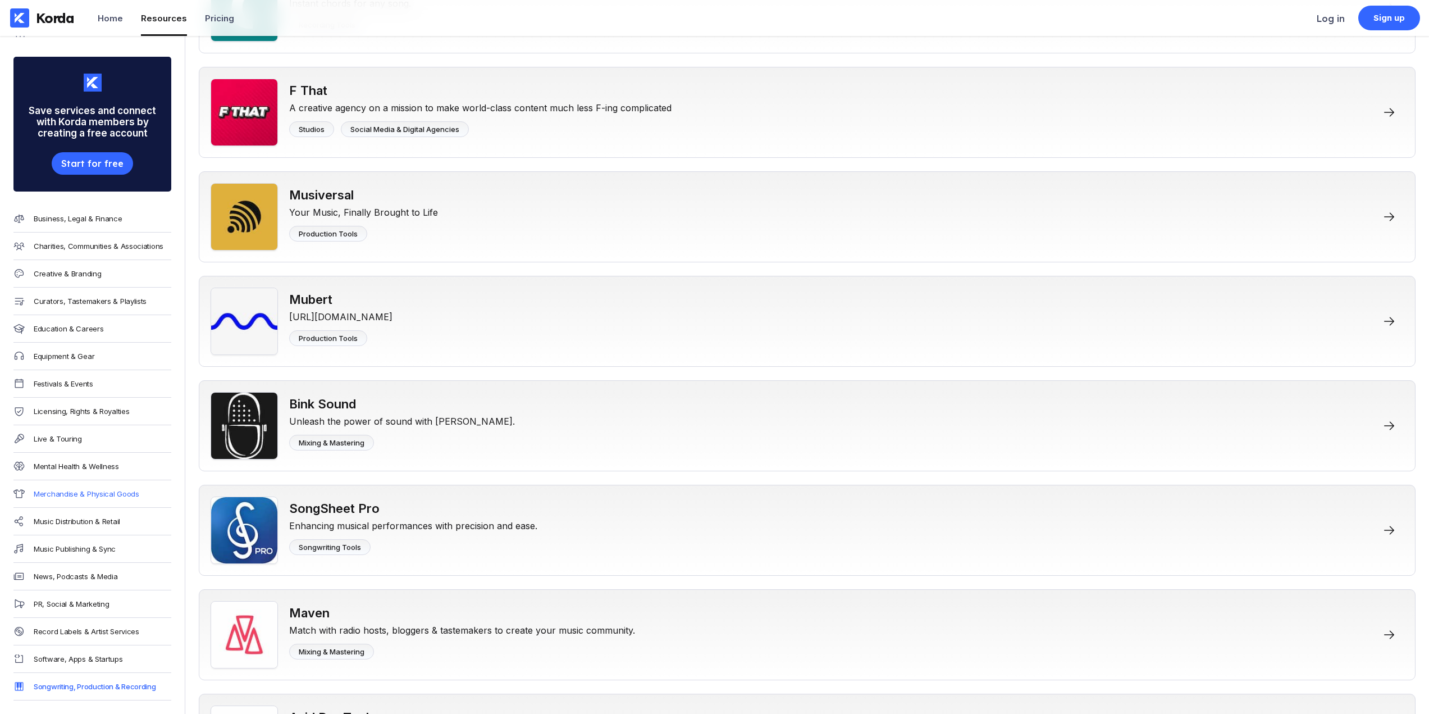
click at [71, 489] on div "Merchandise & Physical Goods" at bounding box center [87, 493] width 106 height 9
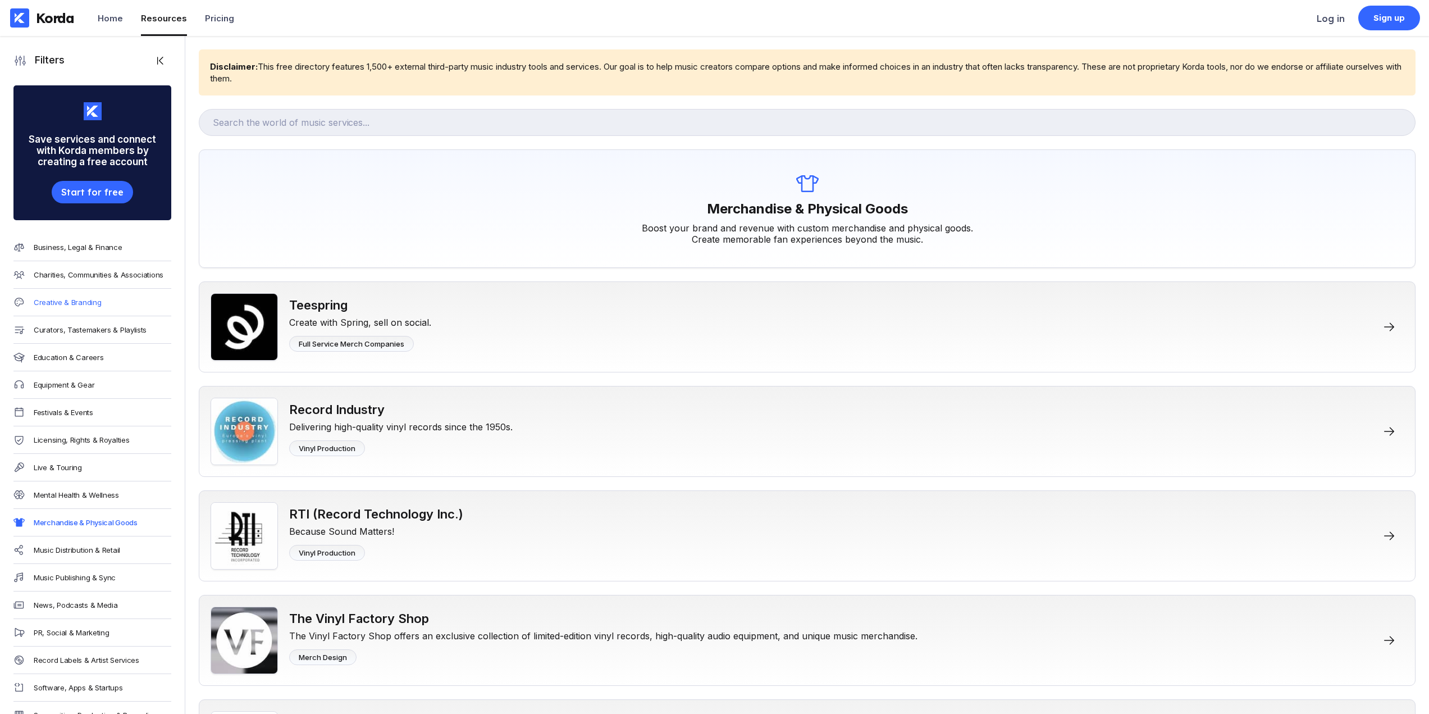
click at [83, 303] on div "Creative & Branding" at bounding box center [67, 302] width 67 height 9
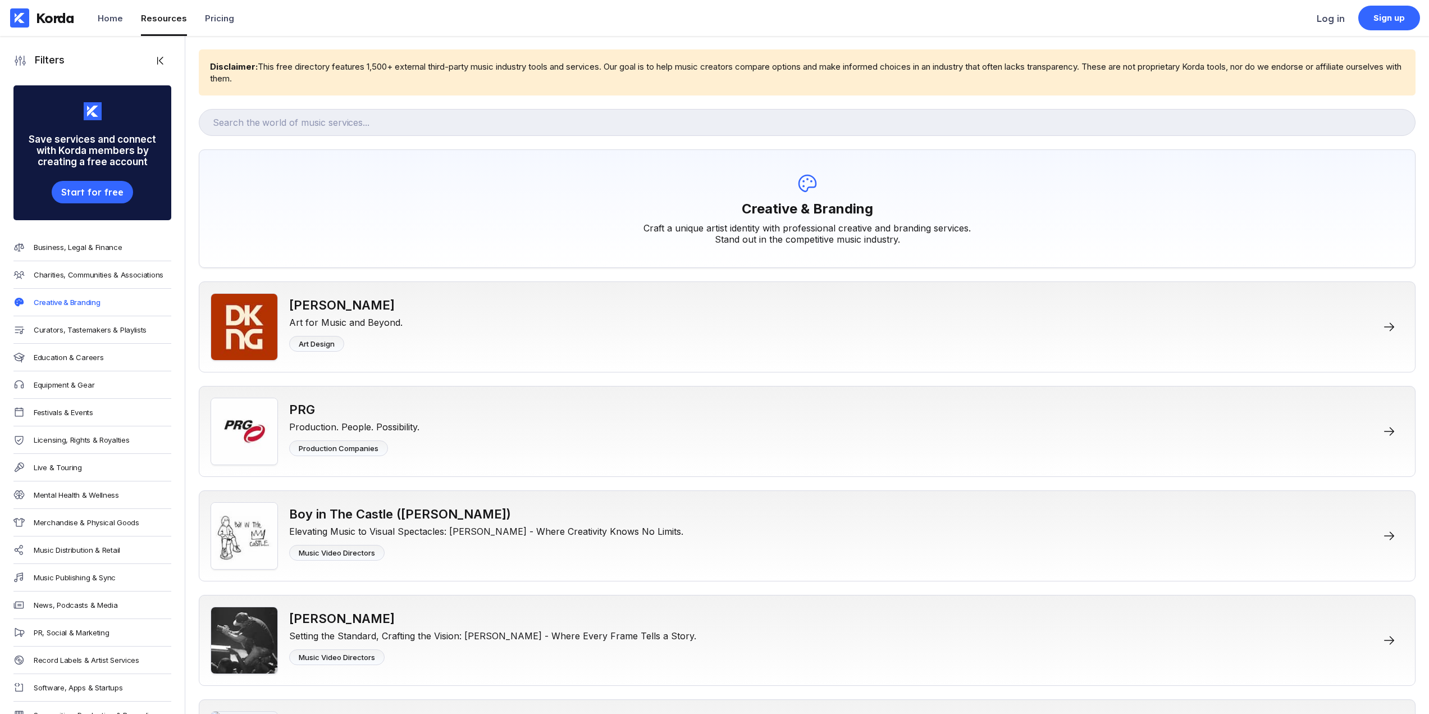
click at [81, 468] on div "Live & Touring" at bounding box center [92, 468] width 158 height 28
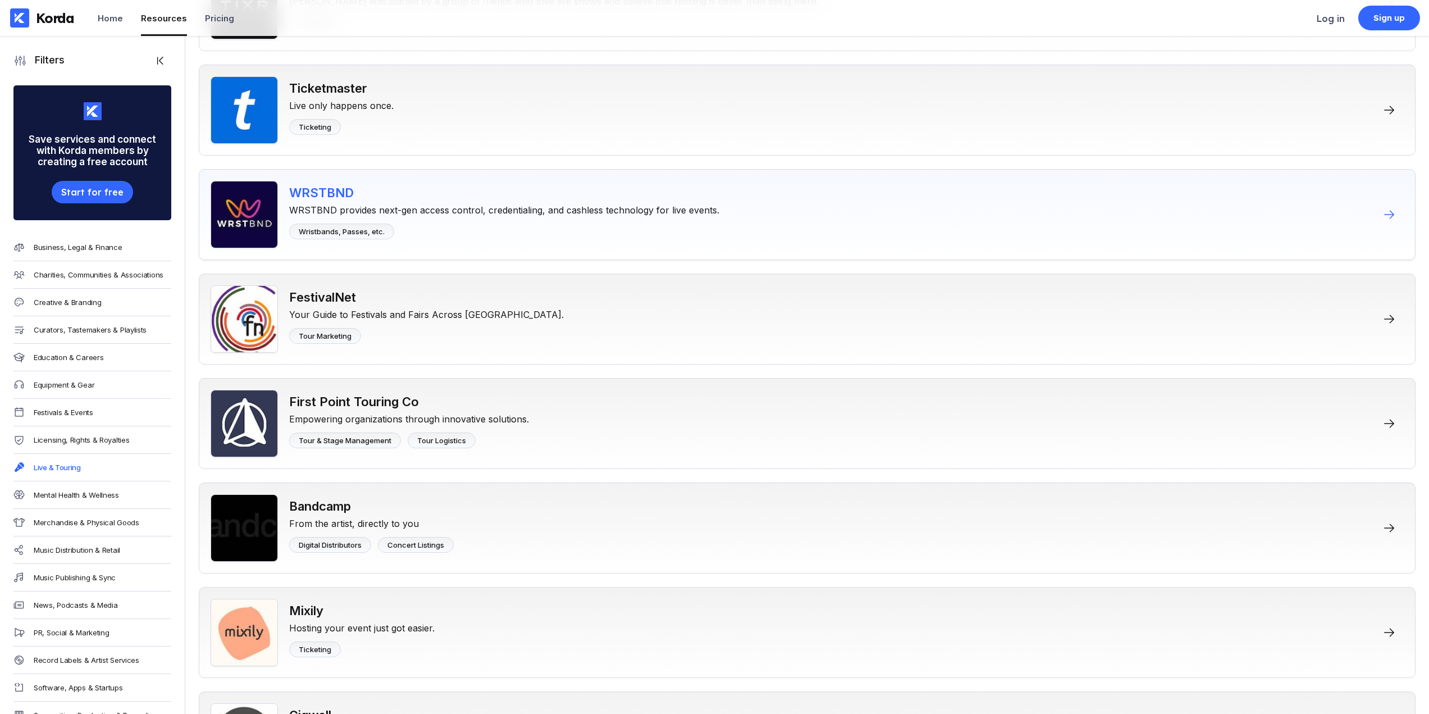
scroll to position [1404, 0]
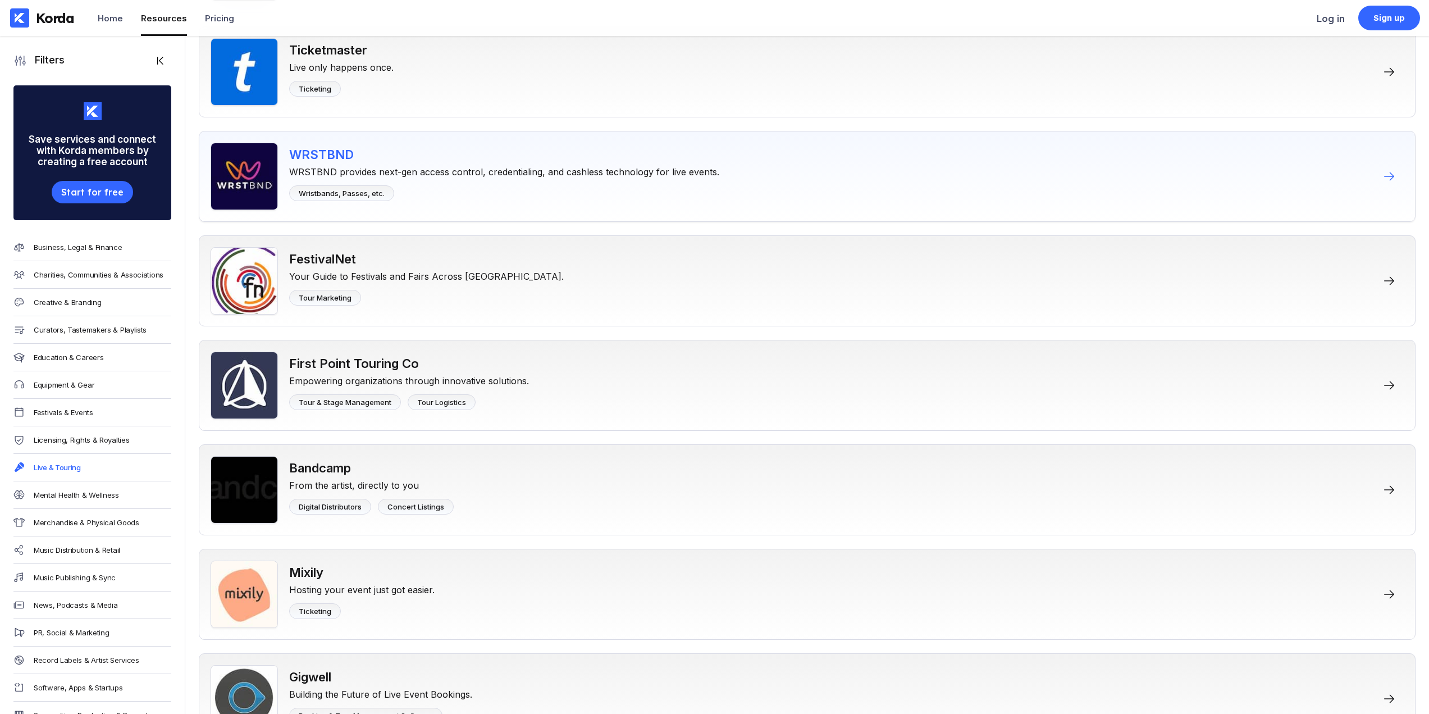
click at [472, 175] on div "WRSTBND provides next-gen access control, credentialing, and cashless technolog…" at bounding box center [504, 170] width 430 height 16
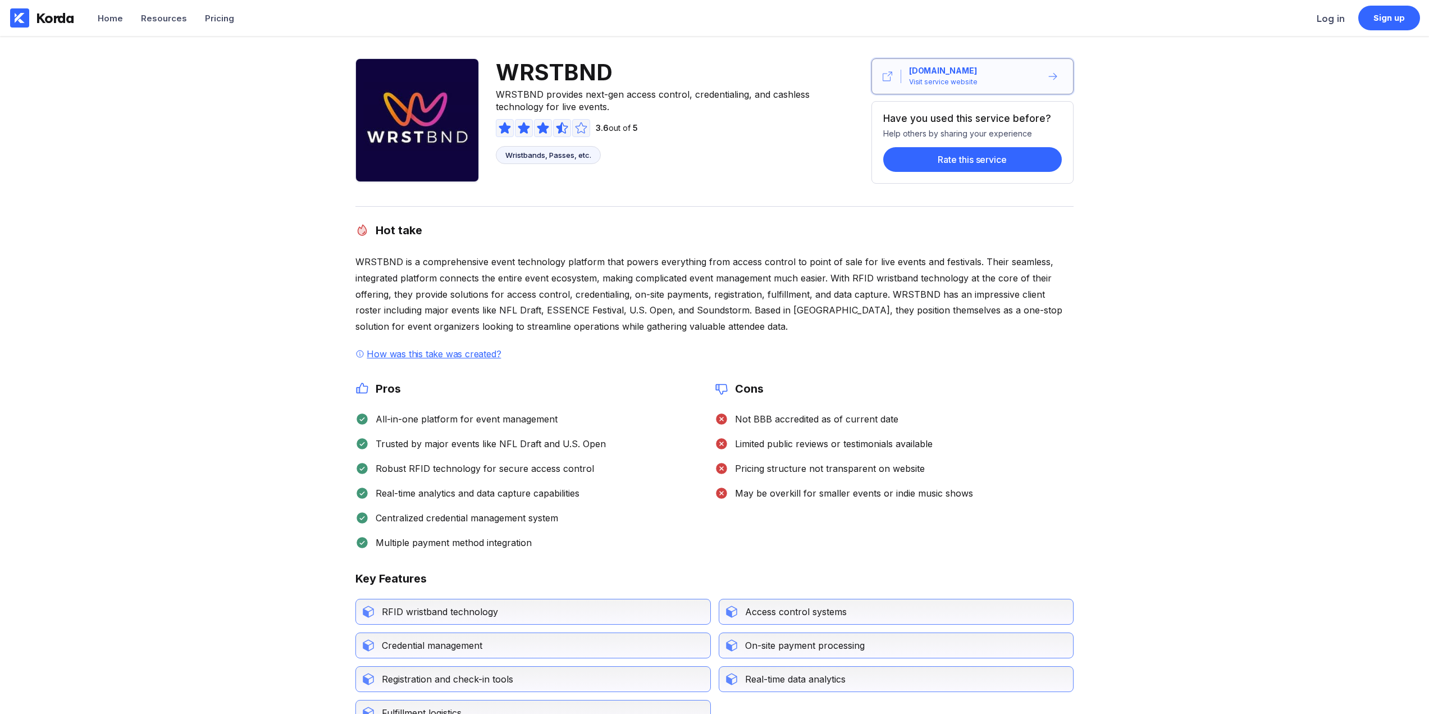
click at [969, 78] on div "Visit service website" at bounding box center [943, 81] width 69 height 11
